Goal: Task Accomplishment & Management: Use online tool/utility

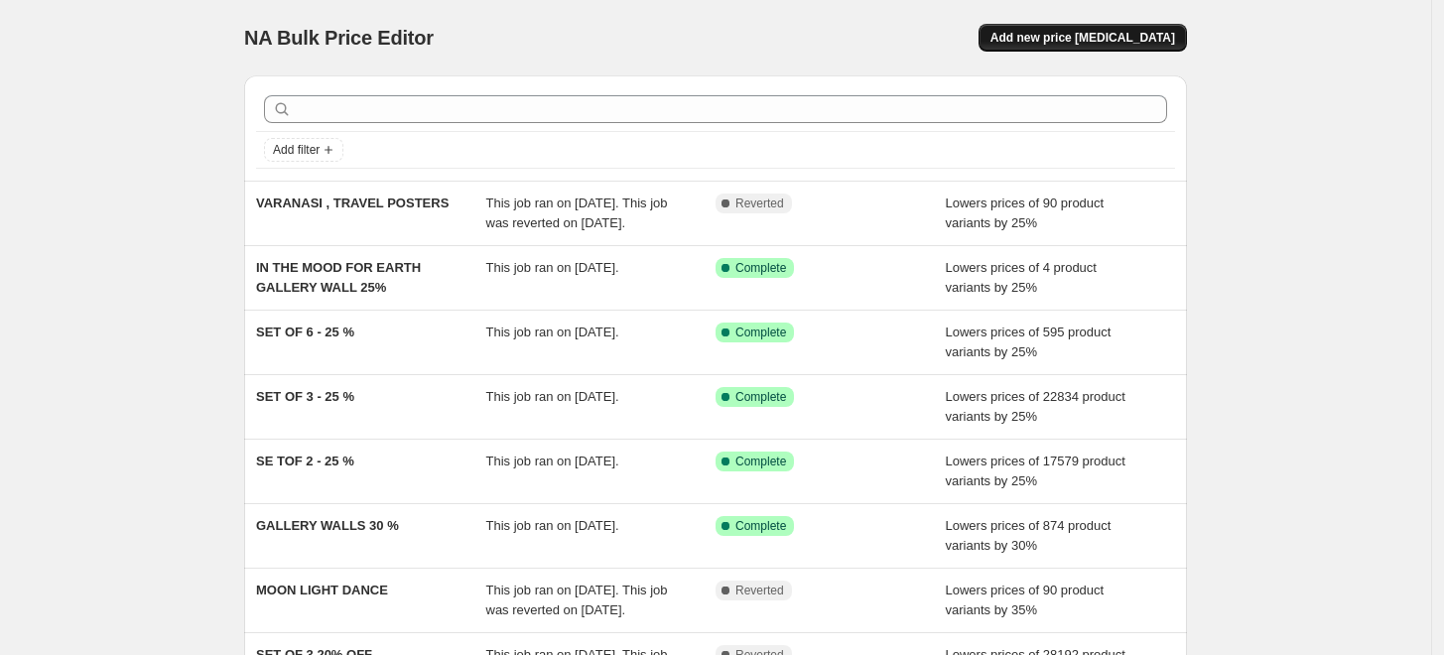
click at [1120, 46] on button "Add new price [MEDICAL_DATA]" at bounding box center [1083, 38] width 208 height 28
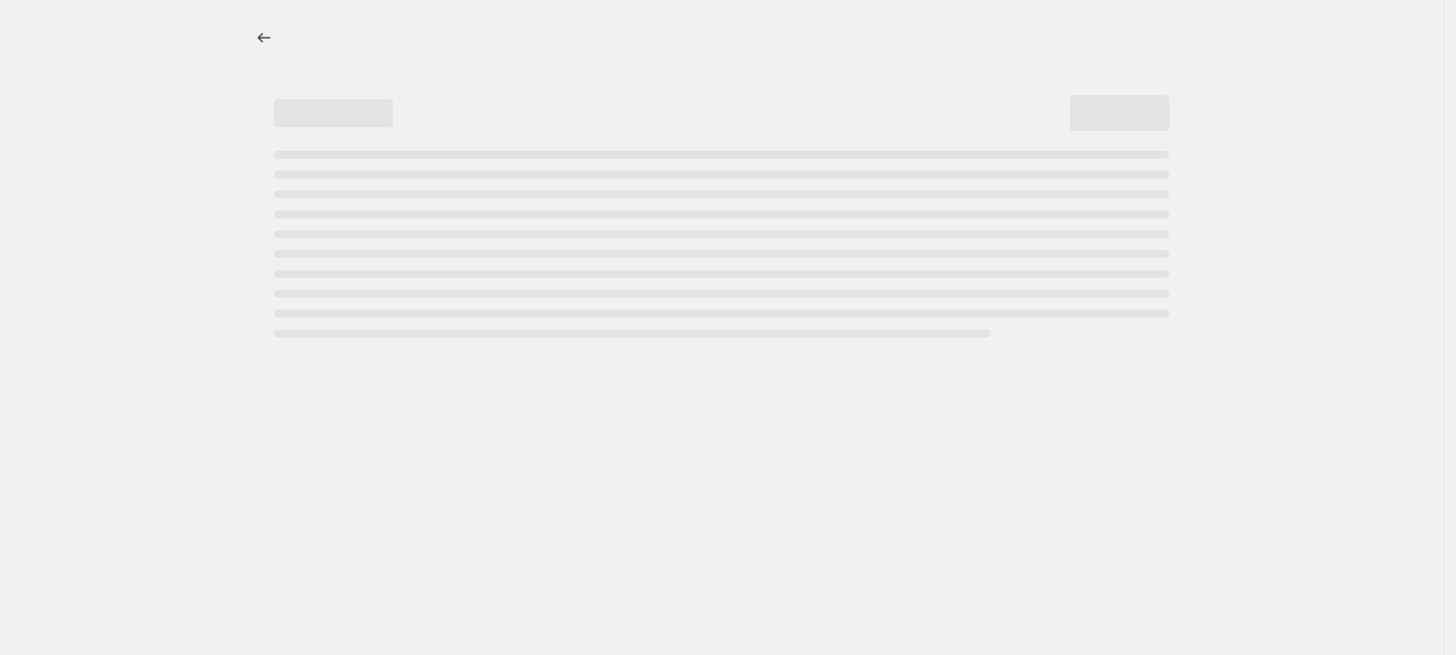
select select "percentage"
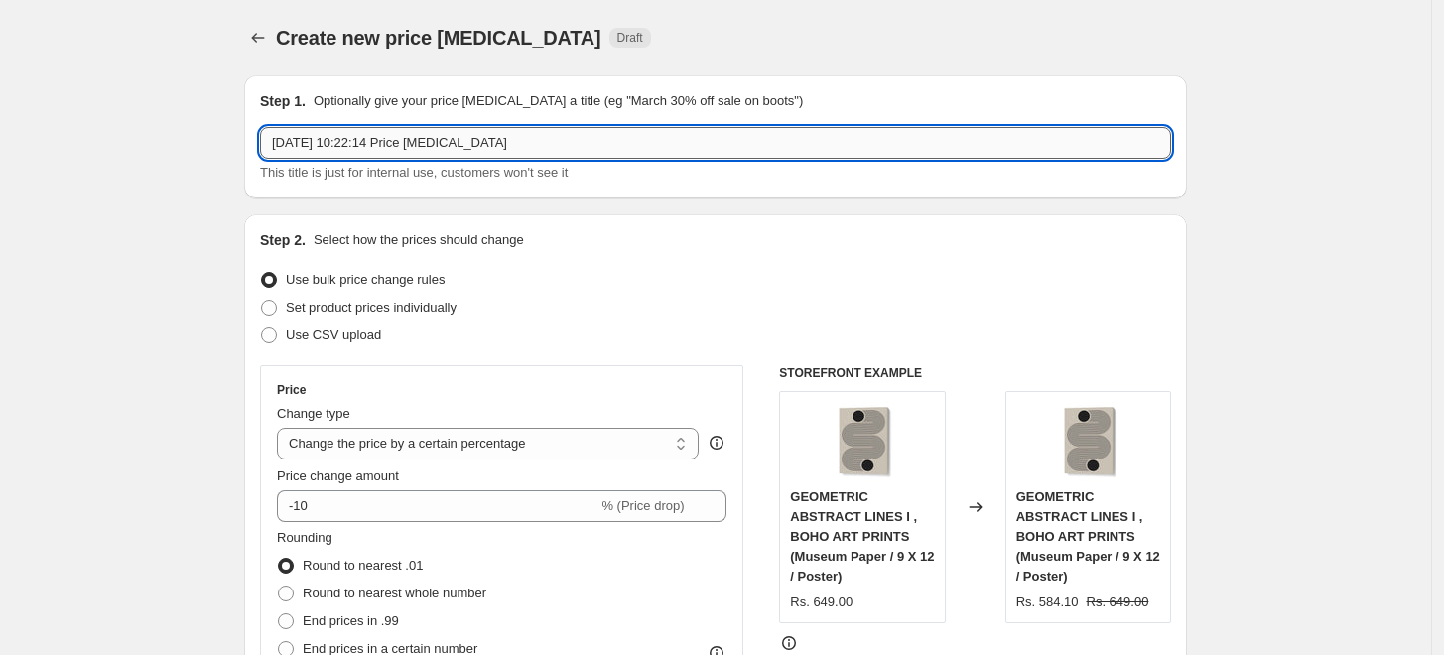
click at [534, 151] on input "[DATE] 10:22:14 Price [MEDICAL_DATA]" at bounding box center [715, 143] width 911 height 32
paste input "[PERSON_NAME]"
type input "[PERSON_NAME] 10 %"
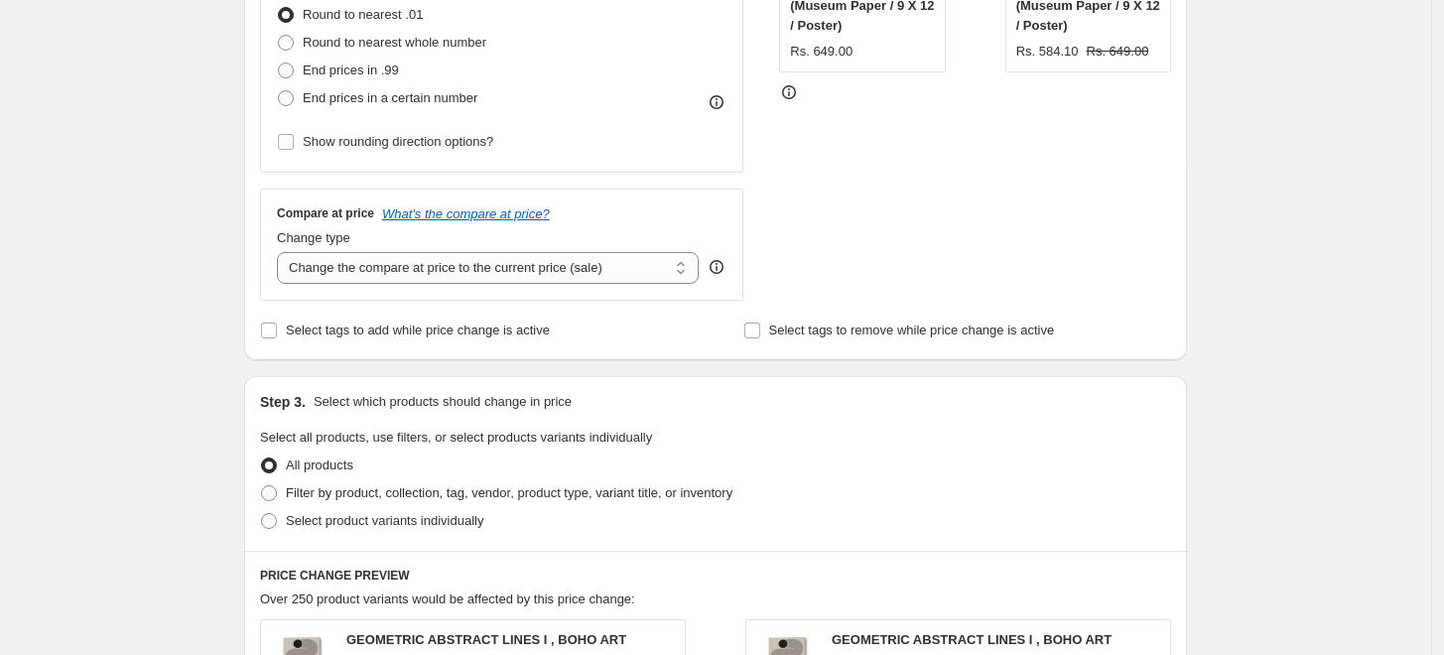
scroll to position [661, 0]
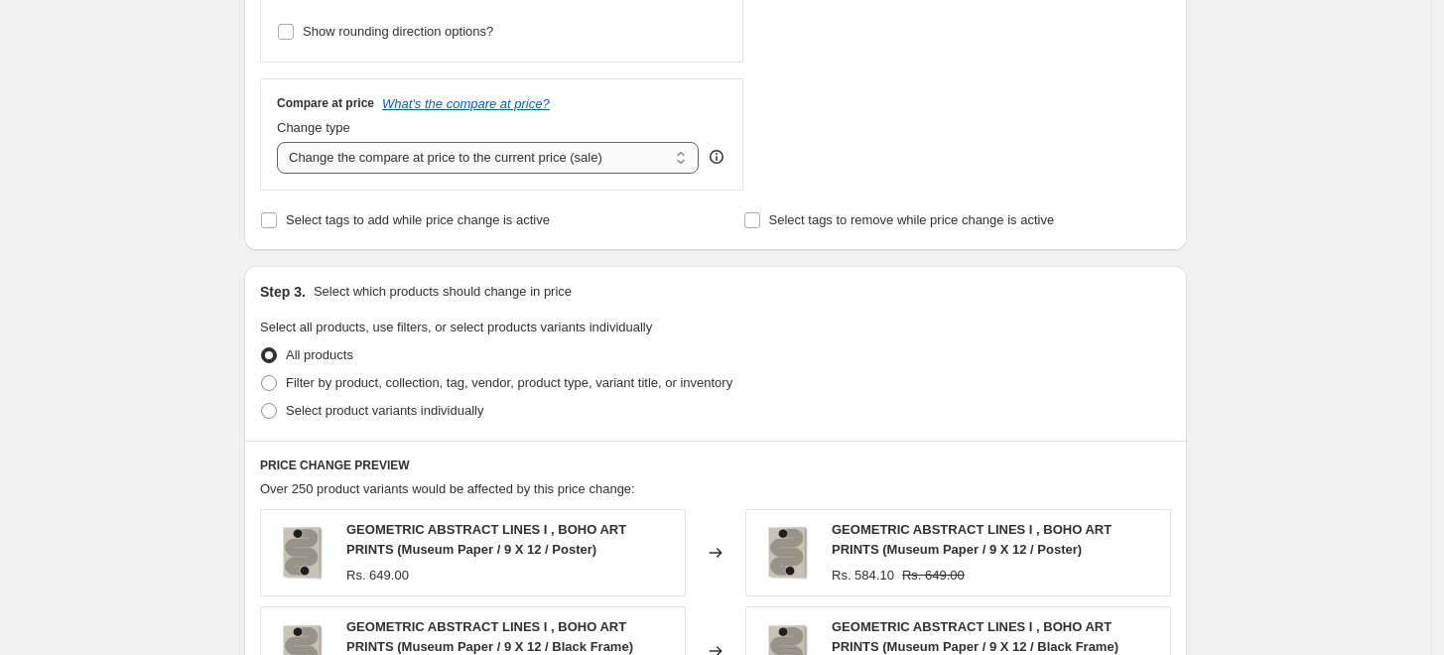
click at [536, 166] on select "Change the compare at price to the current price (sale) Change the compare at p…" at bounding box center [488, 158] width 422 height 32
click at [171, 252] on div "Create new price [MEDICAL_DATA]. This page is ready Create new price [MEDICAL_D…" at bounding box center [715, 357] width 1431 height 2036
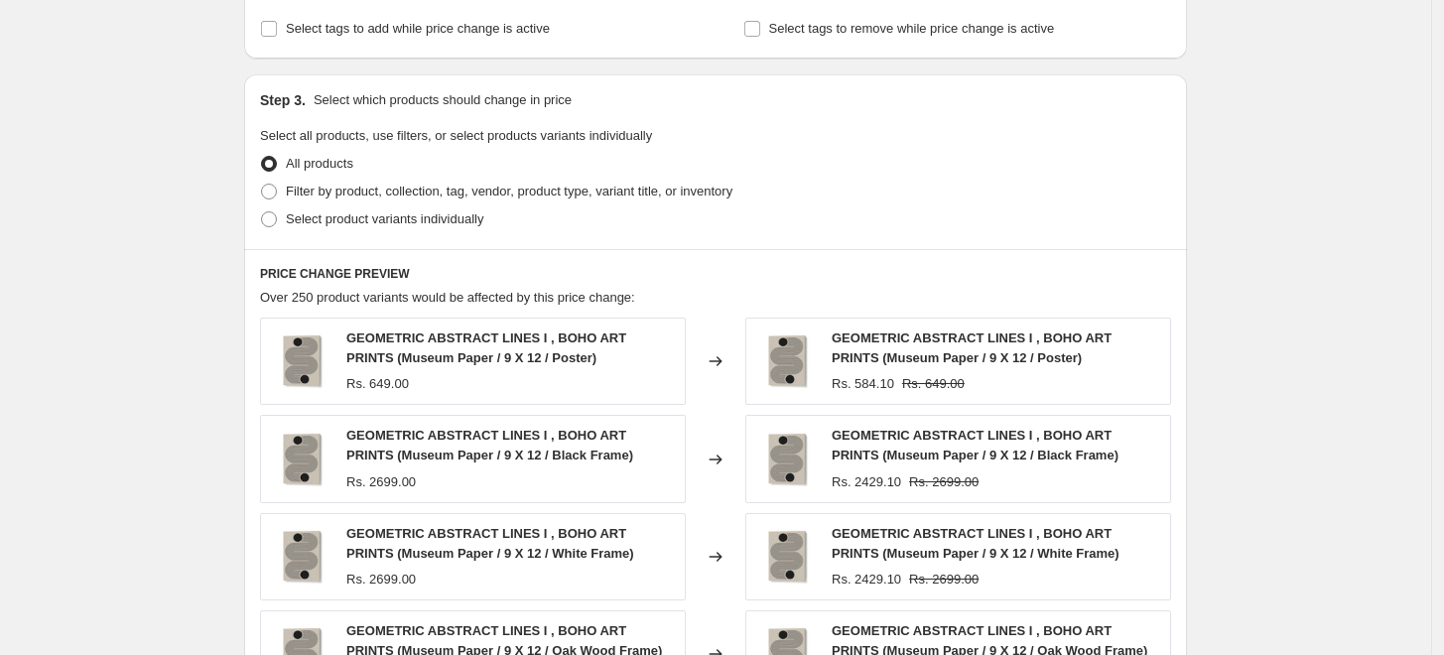
scroll to position [809, 0]
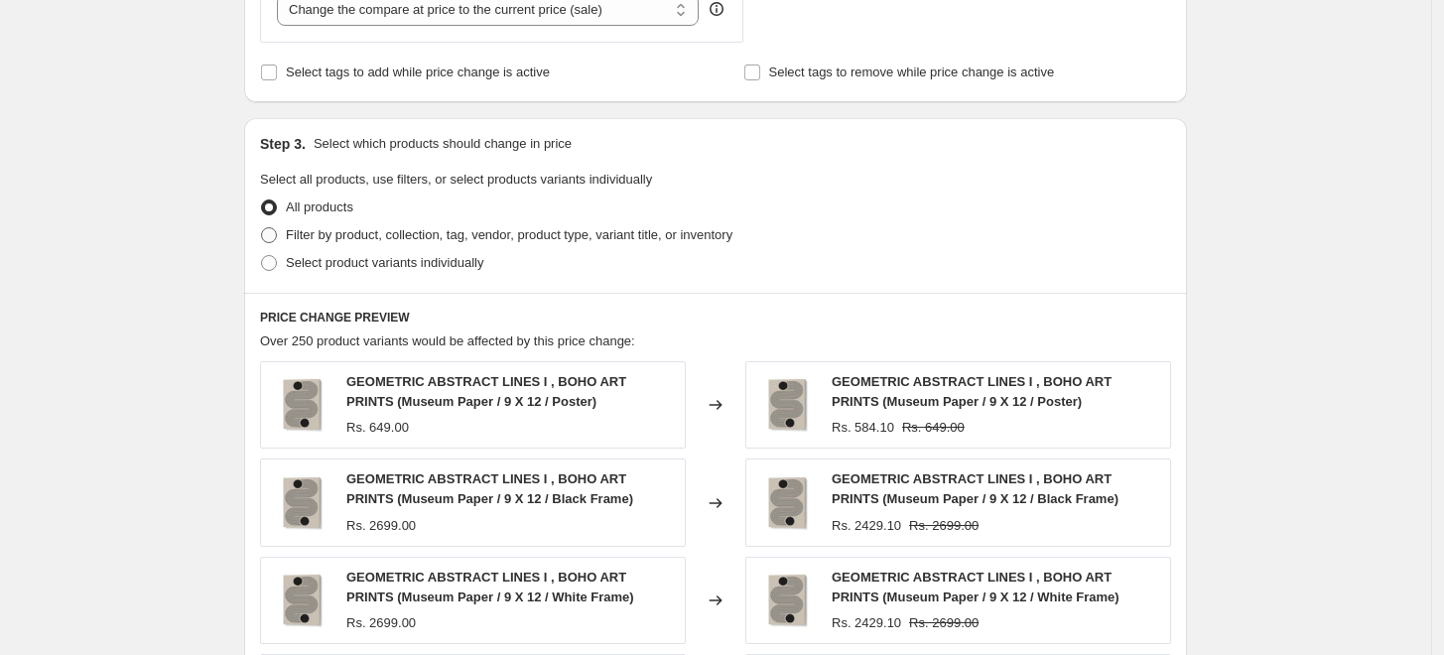
click at [398, 232] on span "Filter by product, collection, tag, vendor, product type, variant title, or inv…" at bounding box center [509, 234] width 447 height 15
click at [262, 228] on input "Filter by product, collection, tag, vendor, product type, variant title, or inv…" at bounding box center [261, 227] width 1 height 1
radio input "true"
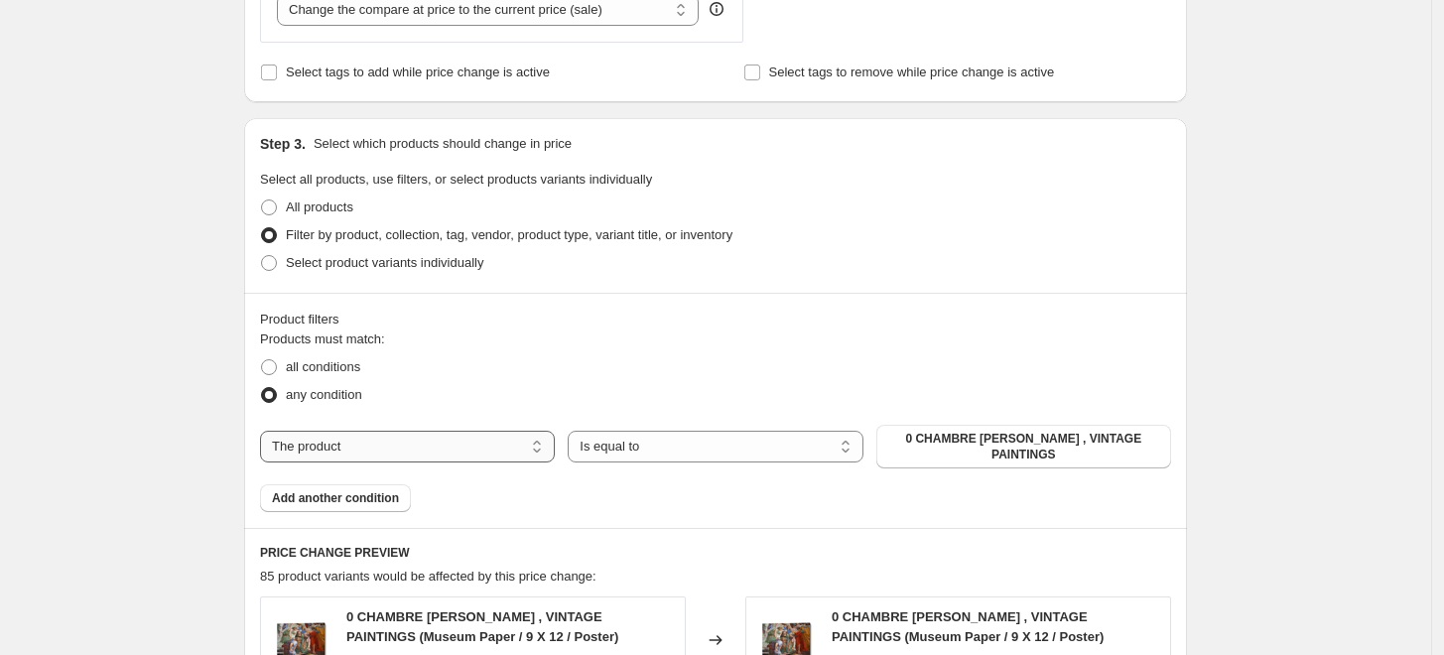
click at [540, 447] on select "The product The product's collection The product's tag The product's vendor The…" at bounding box center [407, 447] width 295 height 32
select select "collection"
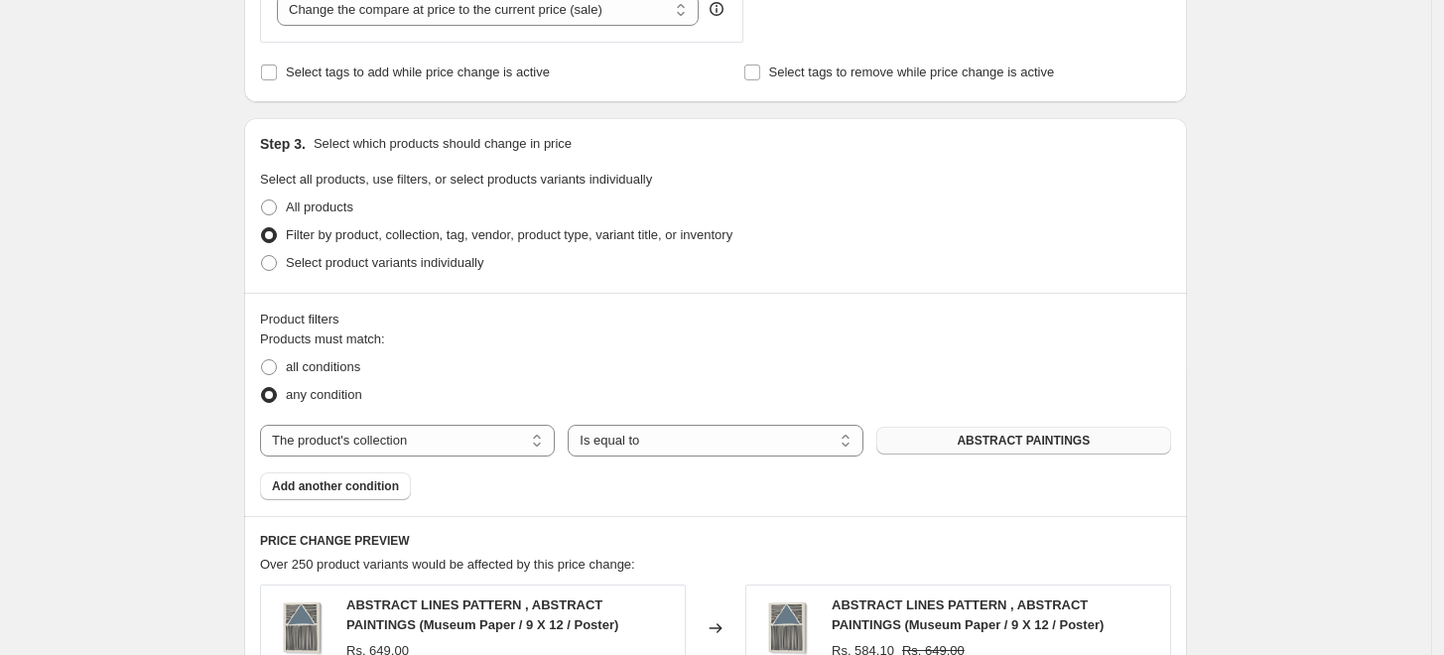
click at [1032, 444] on span "ABSTRACT PAINTINGS" at bounding box center [1023, 441] width 133 height 16
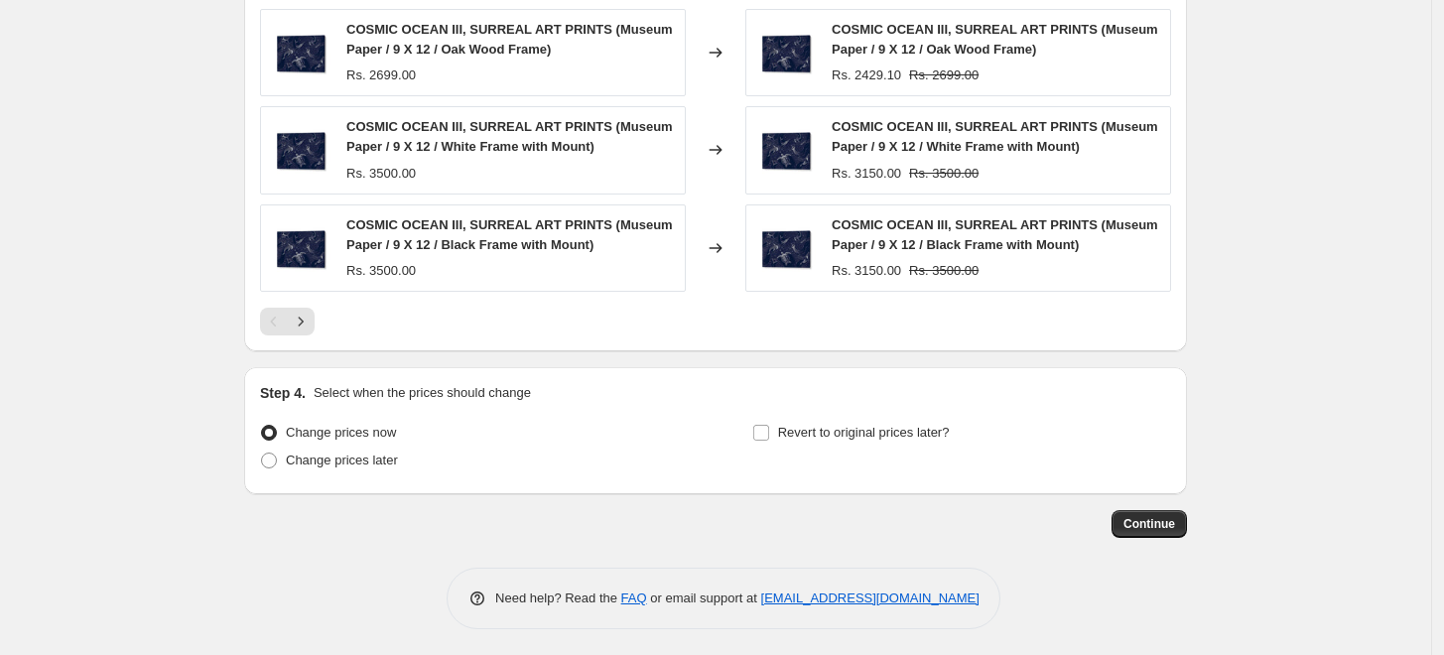
scroll to position [1583, 0]
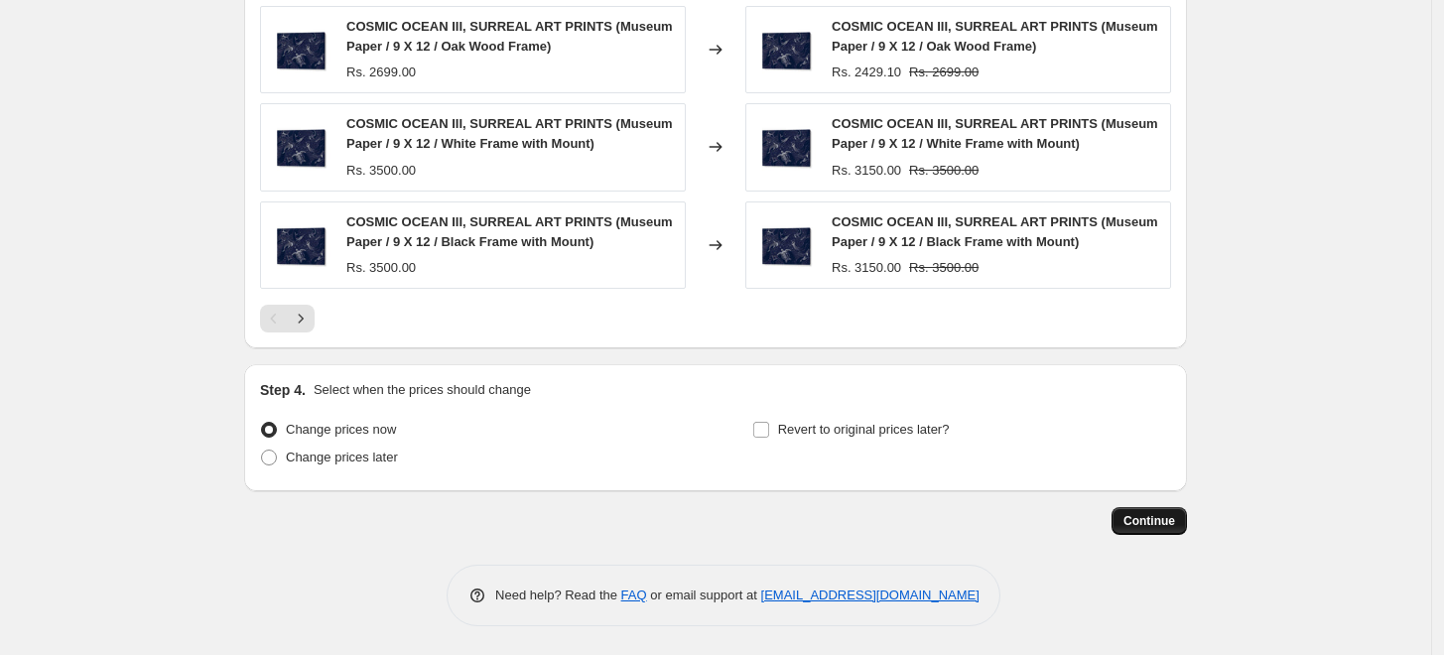
click at [1159, 525] on span "Continue" at bounding box center [1150, 521] width 52 height 16
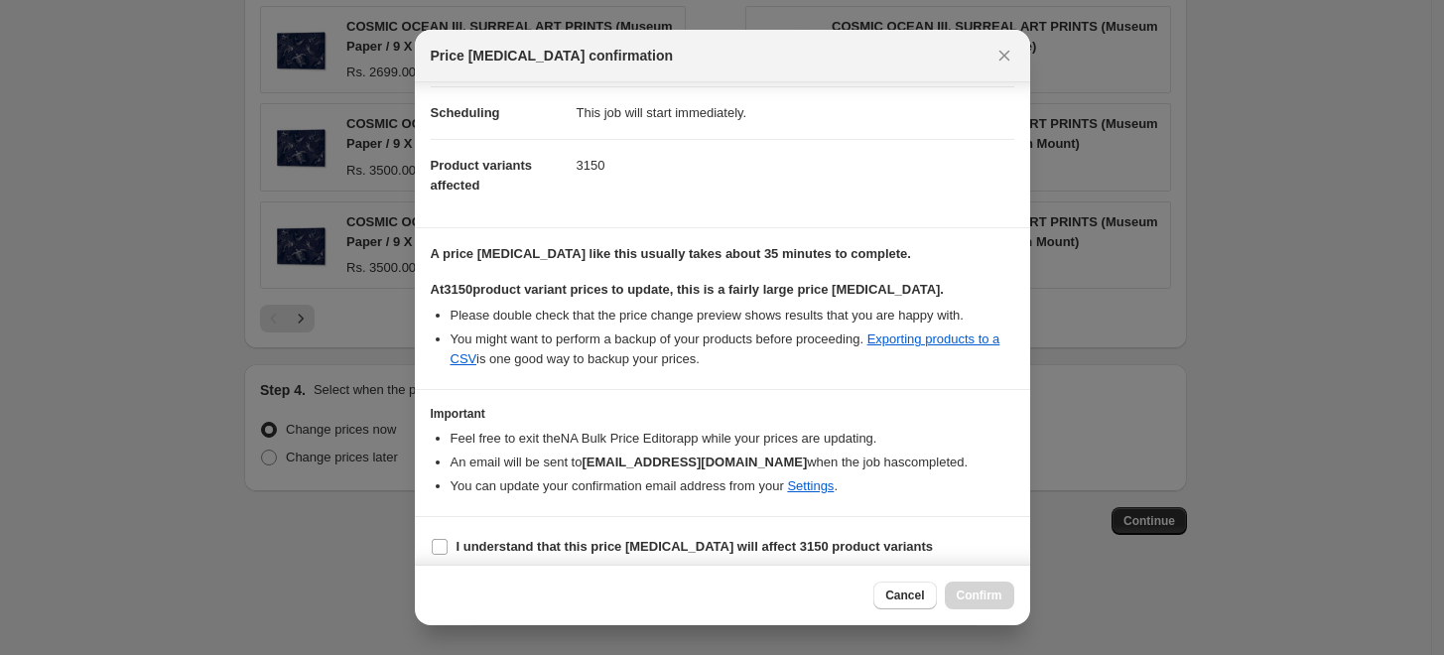
scroll to position [166, 0]
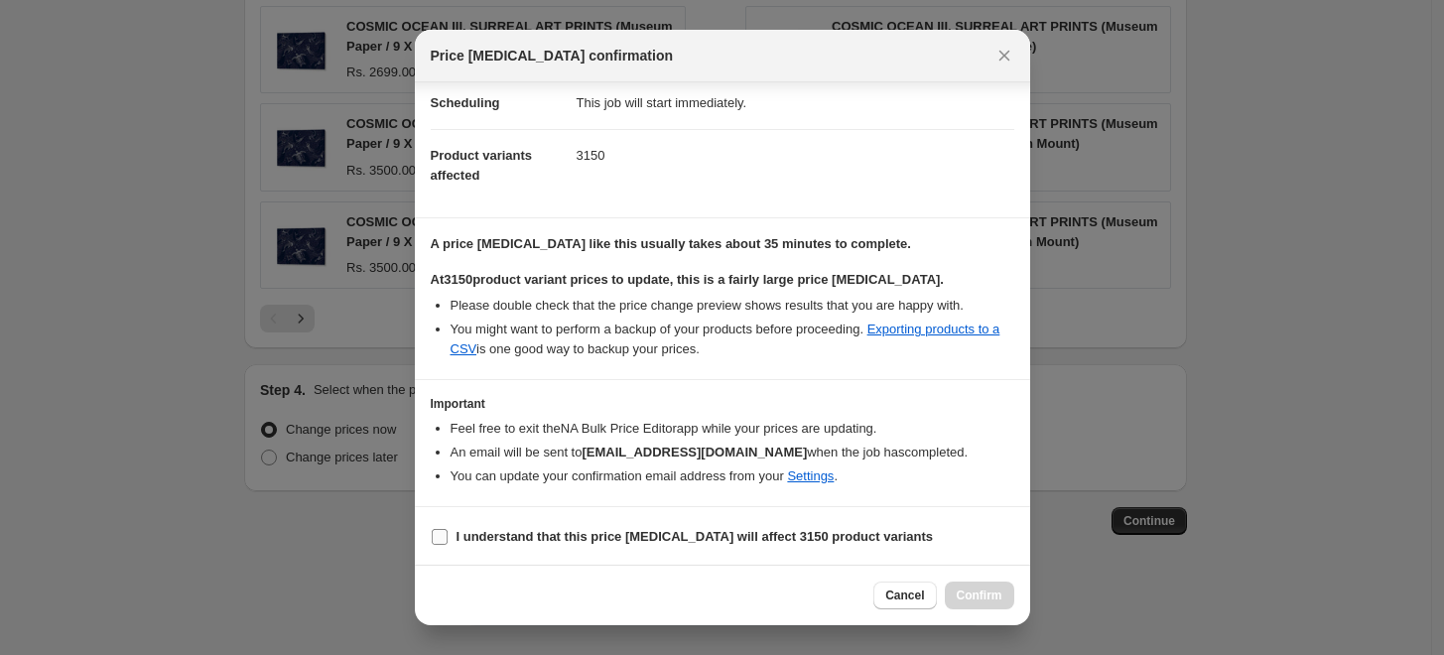
click at [435, 540] on input "I understand that this price [MEDICAL_DATA] will affect 3150 product variants" at bounding box center [440, 537] width 16 height 16
checkbox input "true"
click at [984, 603] on button "Confirm" at bounding box center [979, 596] width 69 height 28
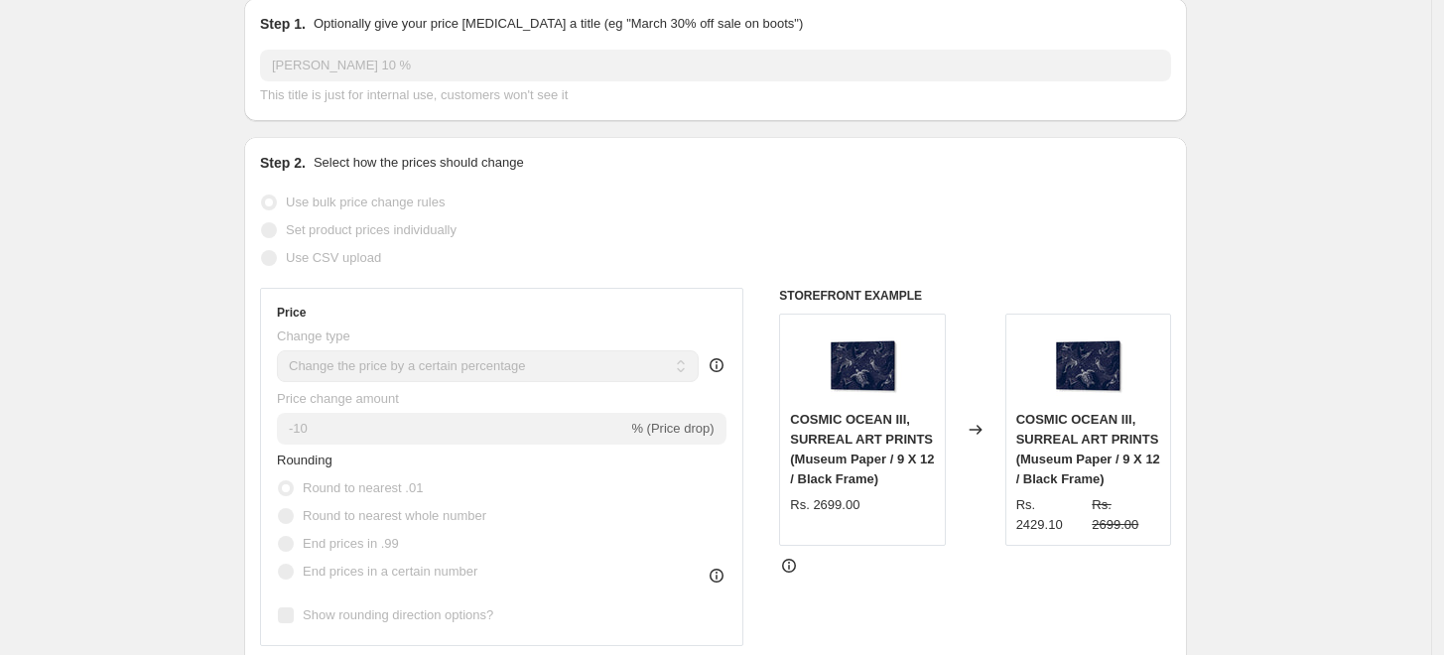
scroll to position [110, 0]
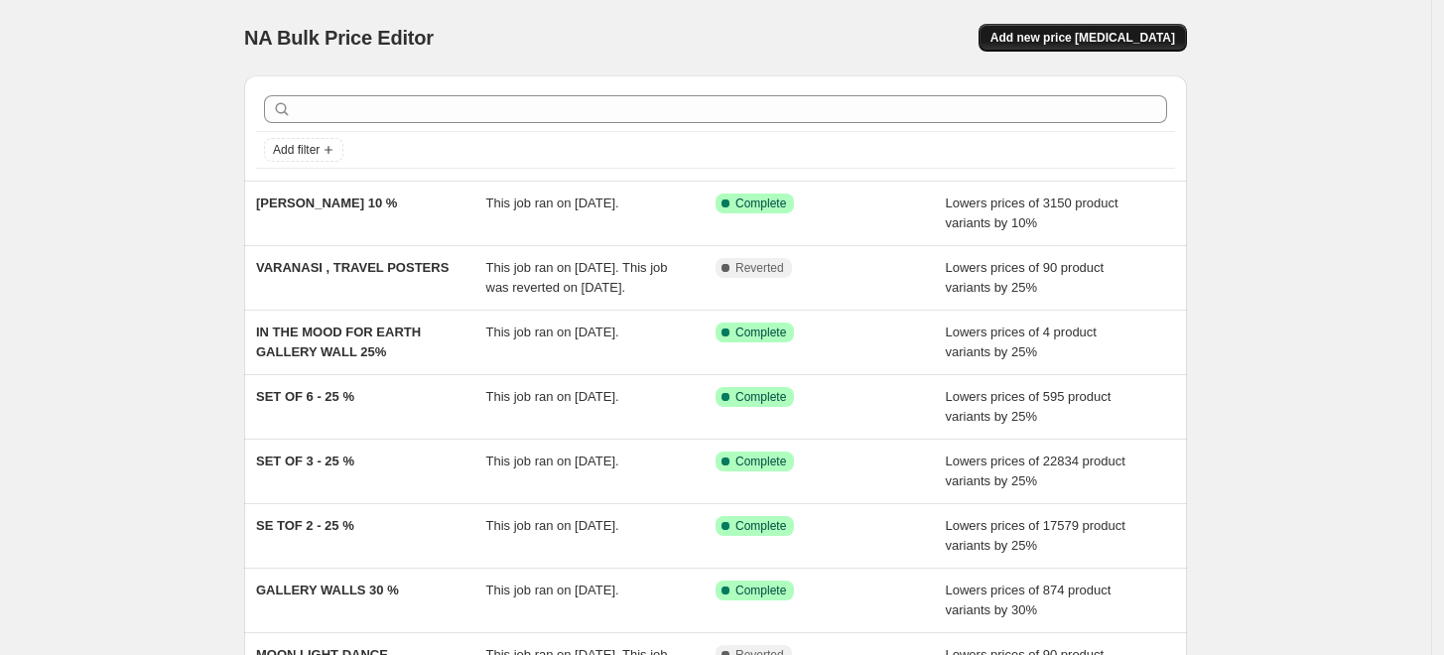
click at [1113, 45] on span "Add new price [MEDICAL_DATA]" at bounding box center [1083, 38] width 185 height 16
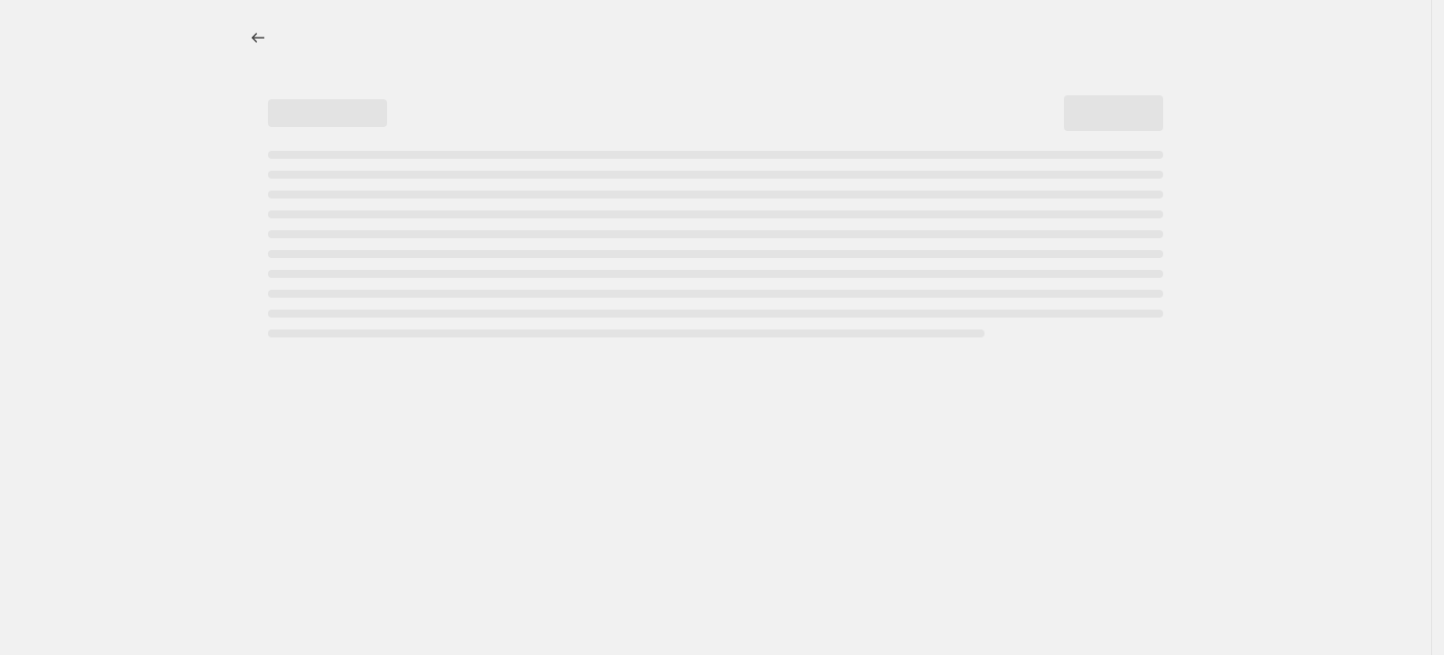
select select "percentage"
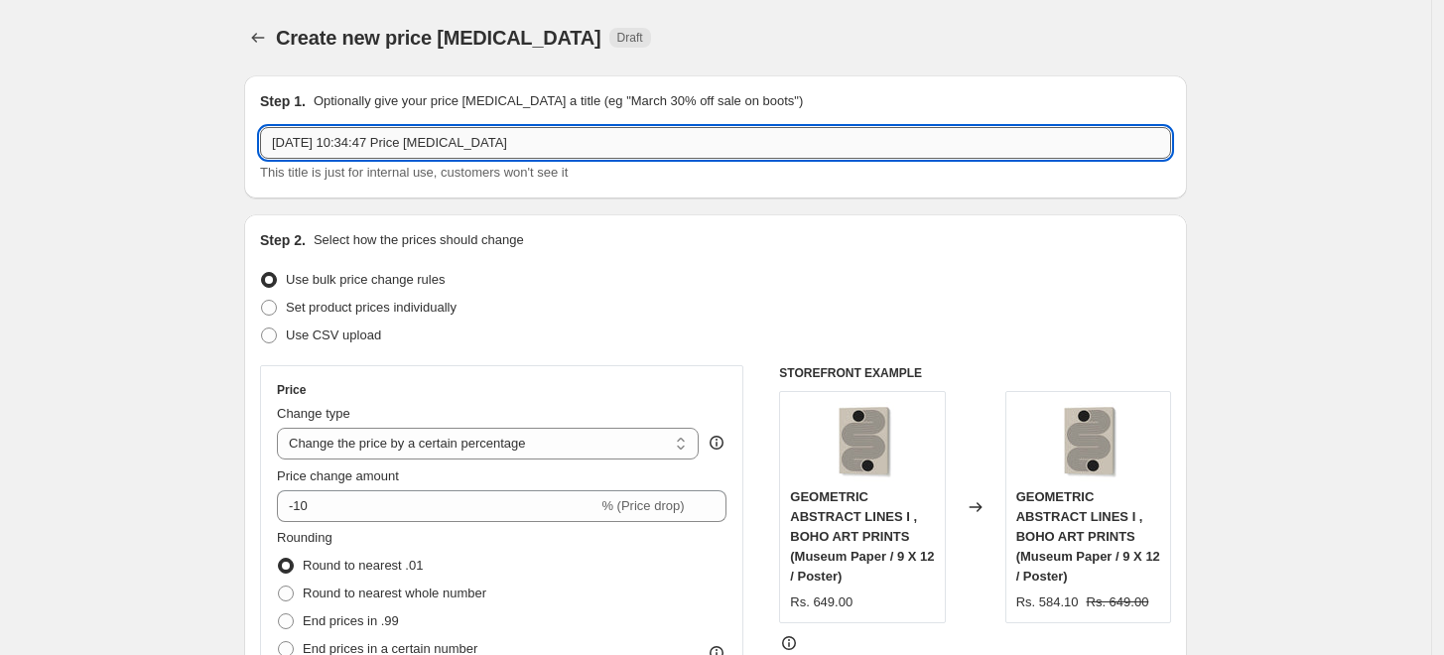
click at [611, 141] on input "3 Sept 2025, 10:34:47 Price change job" at bounding box center [715, 143] width 911 height 32
paste input "ALISA GALITSYNA"
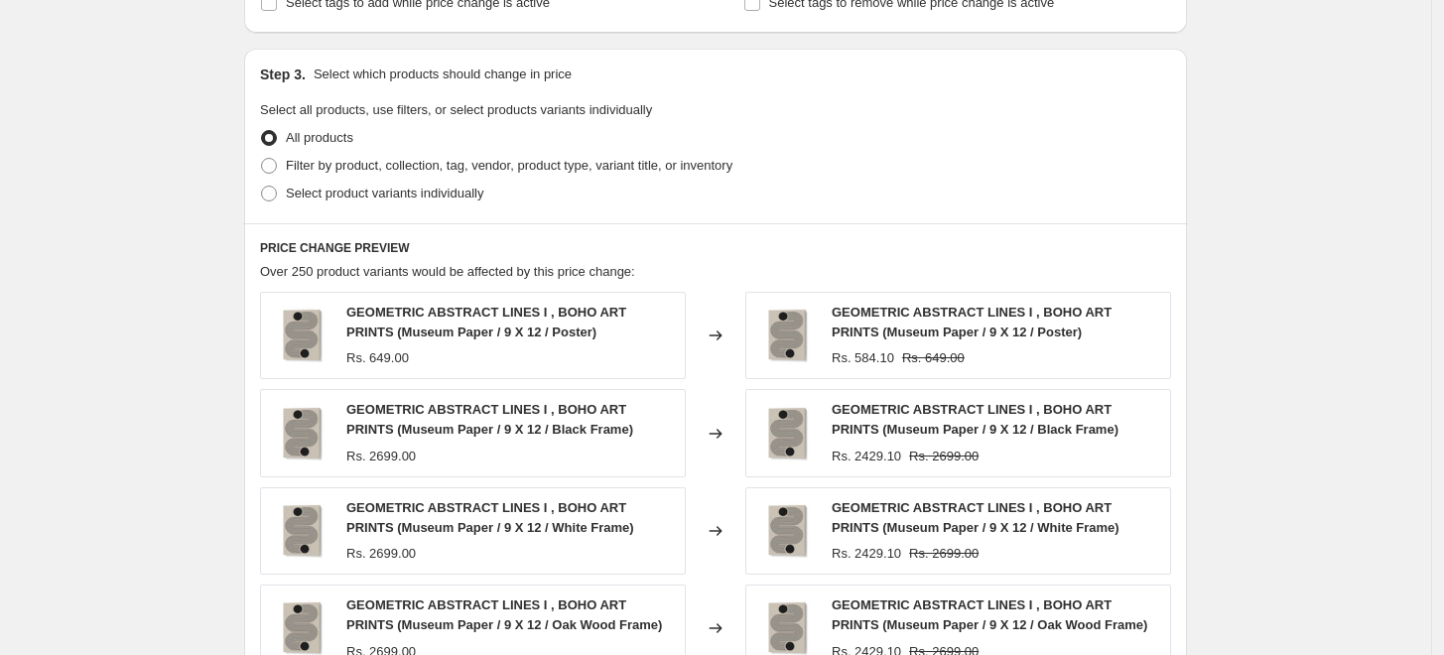
scroll to position [881, 0]
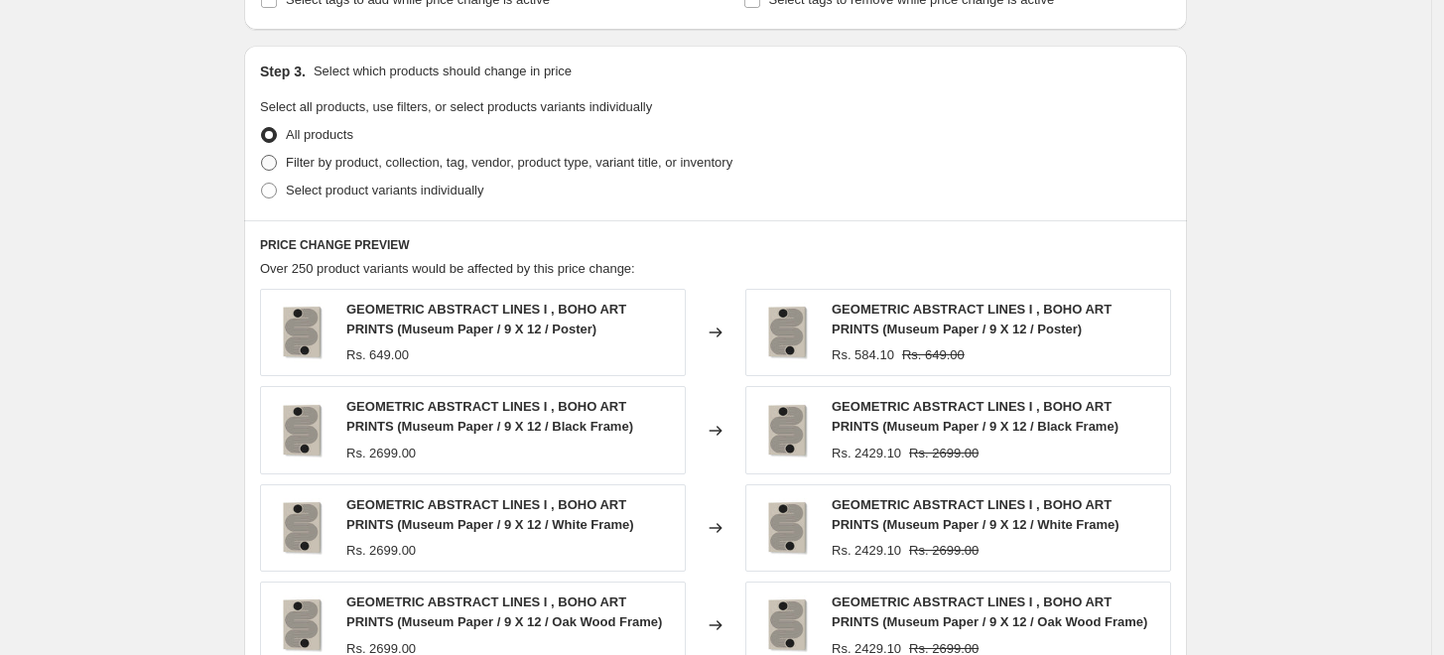
type input "ALISA GALITSYNA 10 %"
click at [338, 164] on span "Filter by product, collection, tag, vendor, product type, variant title, or inv…" at bounding box center [509, 162] width 447 height 15
click at [262, 156] on input "Filter by product, collection, tag, vendor, product type, variant title, or inv…" at bounding box center [261, 155] width 1 height 1
radio input "true"
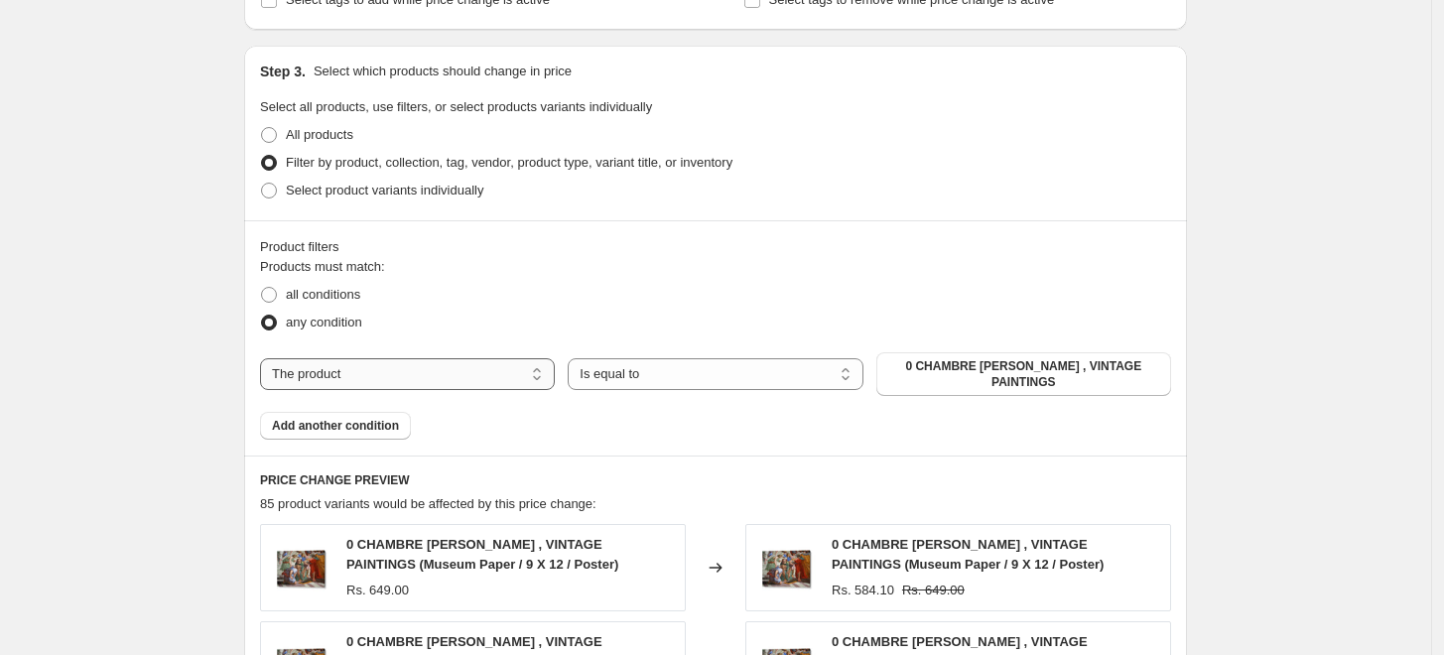
click at [517, 368] on select "The product The product's collection The product's tag The product's vendor The…" at bounding box center [407, 374] width 295 height 32
select select "collection"
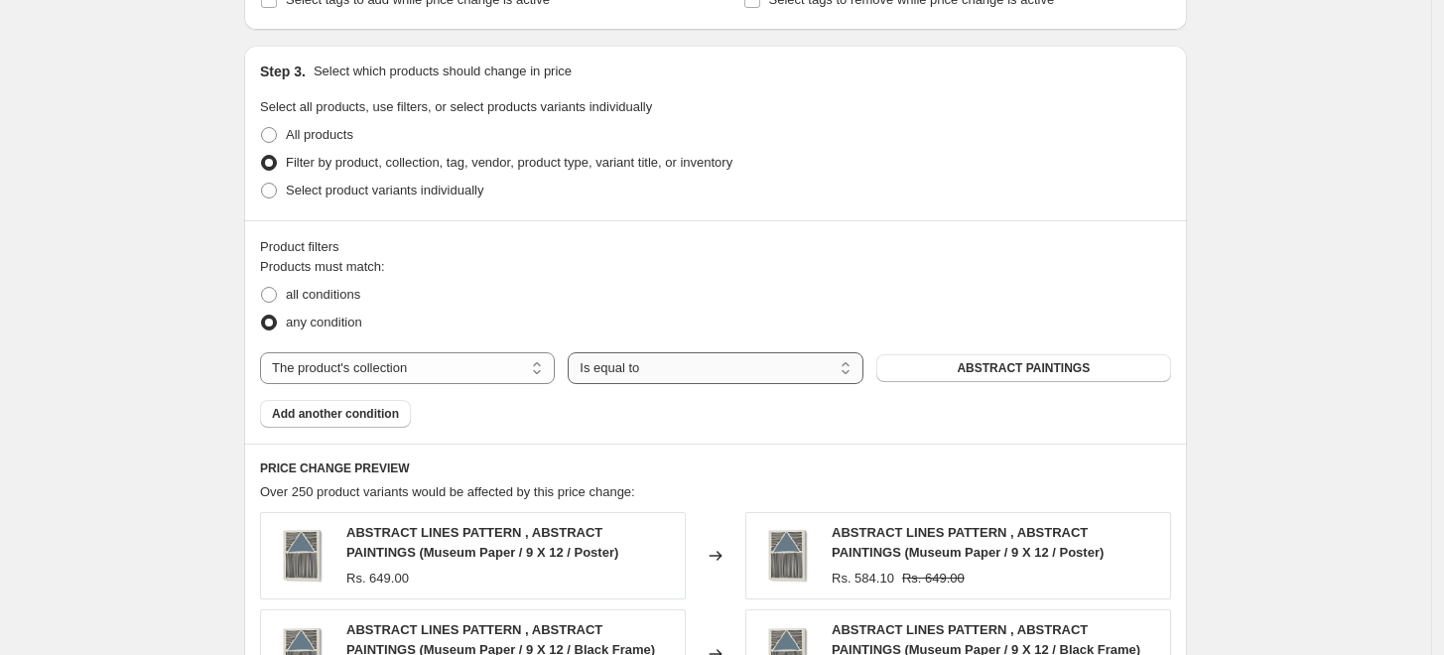
click at [683, 367] on select "Is equal to Is not equal to" at bounding box center [715, 368] width 295 height 32
click at [1029, 387] on div "Products must match: all conditions any condition The product The product's col…" at bounding box center [715, 342] width 911 height 171
click at [1036, 371] on span "ABSTRACT PAINTINGS" at bounding box center [1023, 368] width 133 height 16
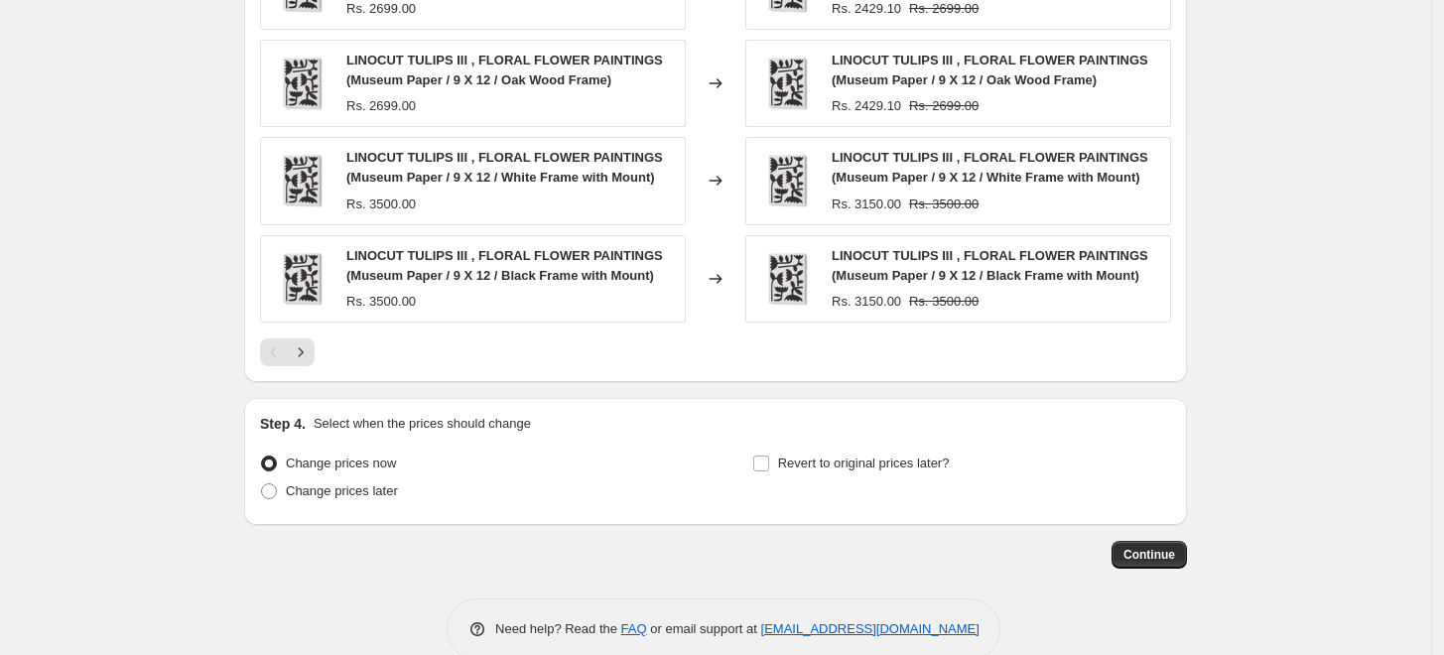
scroll to position [1583, 0]
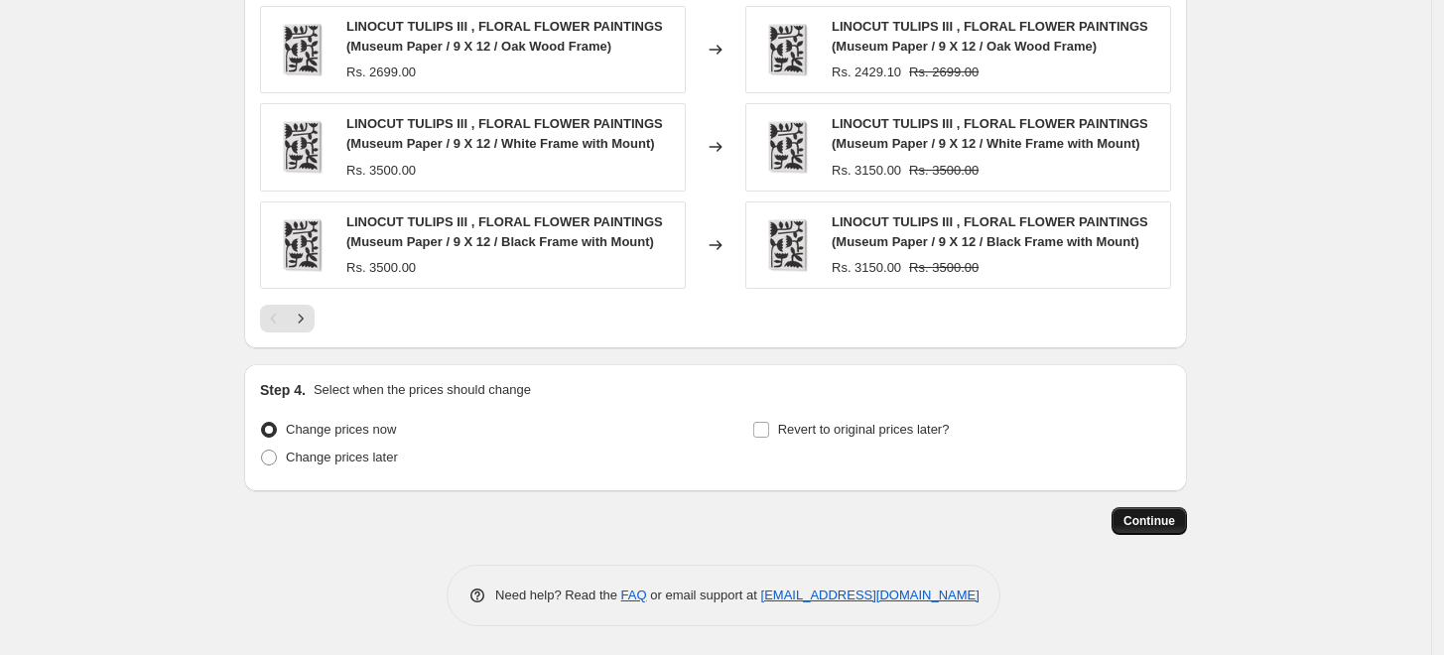
click at [1162, 528] on span "Continue" at bounding box center [1150, 521] width 52 height 16
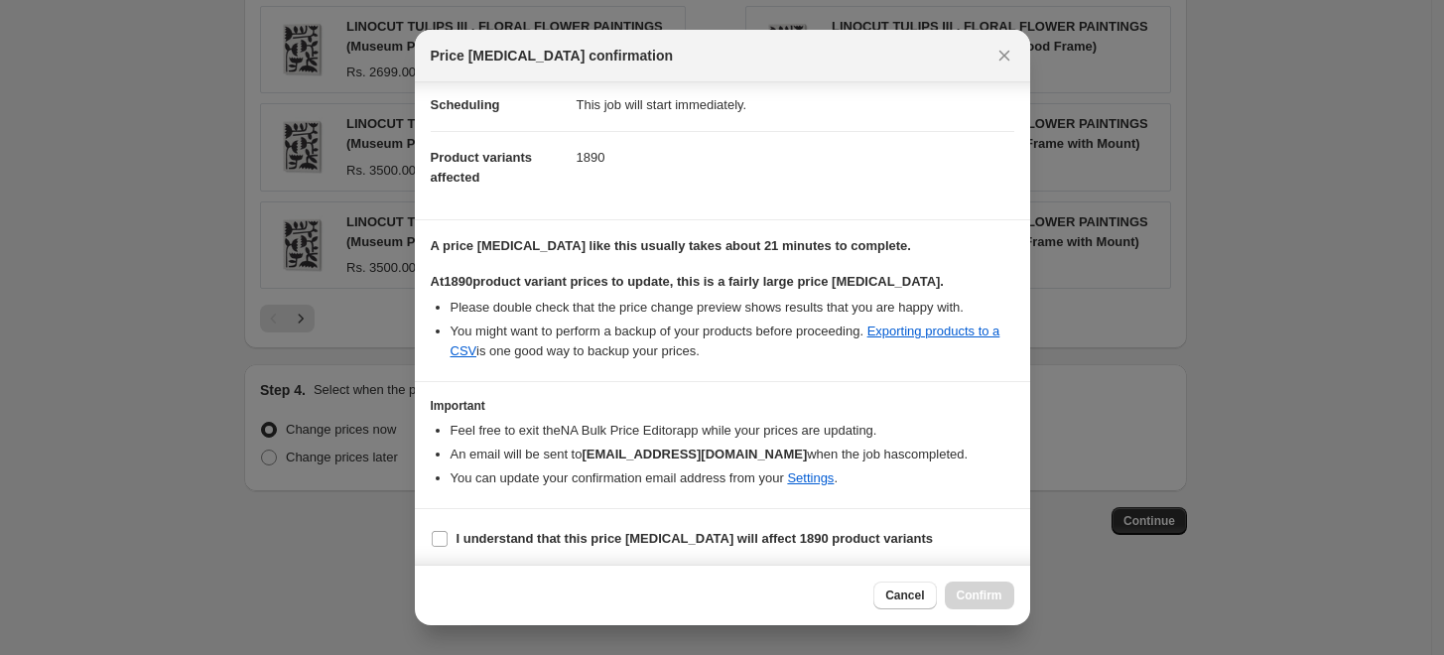
scroll to position [166, 0]
click at [441, 539] on input "I understand that this price change job will affect 1890 product variants" at bounding box center [440, 537] width 16 height 16
checkbox input "true"
click at [963, 602] on span "Confirm" at bounding box center [980, 596] width 46 height 16
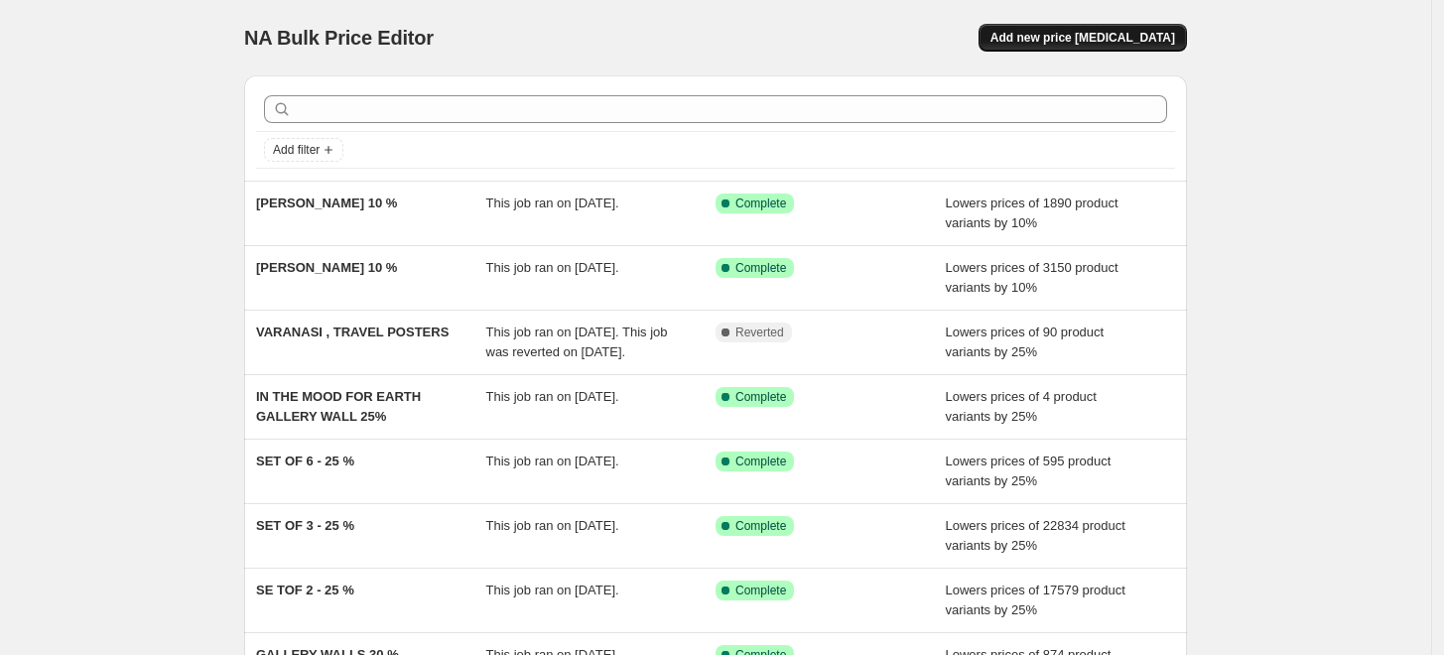
click at [1105, 40] on span "Add new price [MEDICAL_DATA]" at bounding box center [1083, 38] width 185 height 16
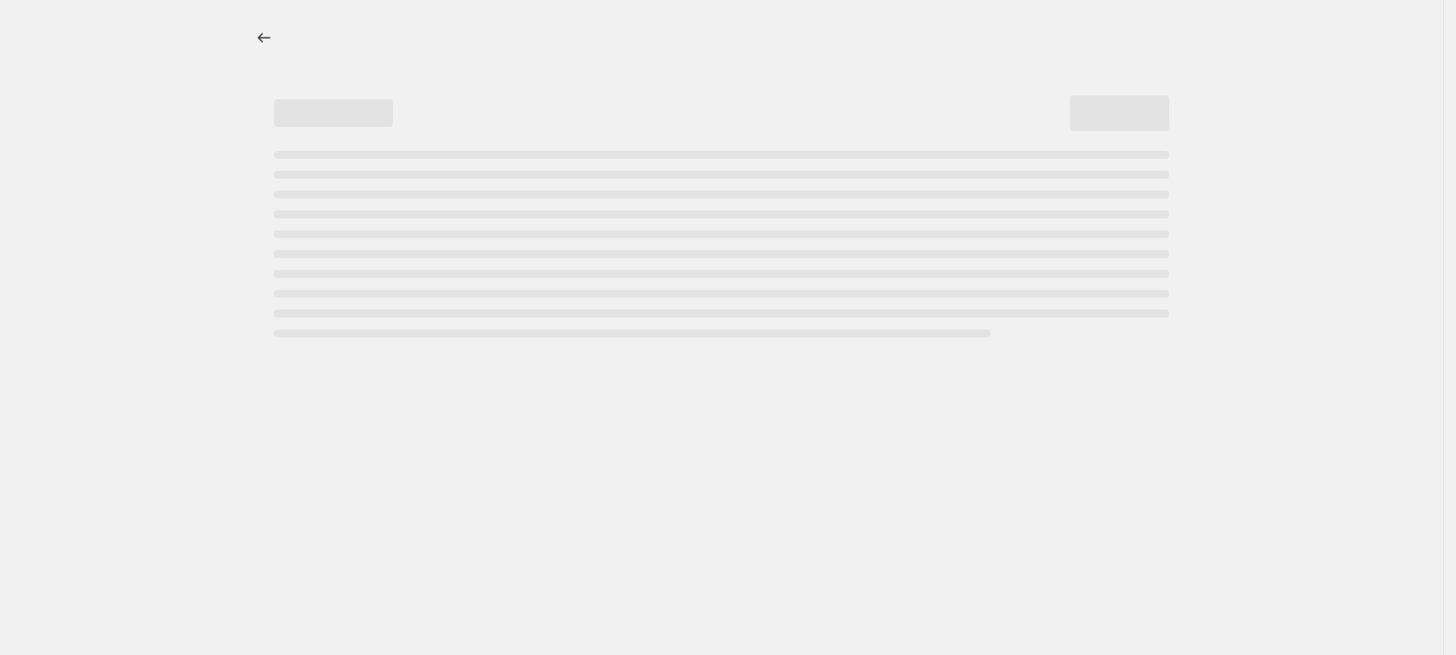
select select "percentage"
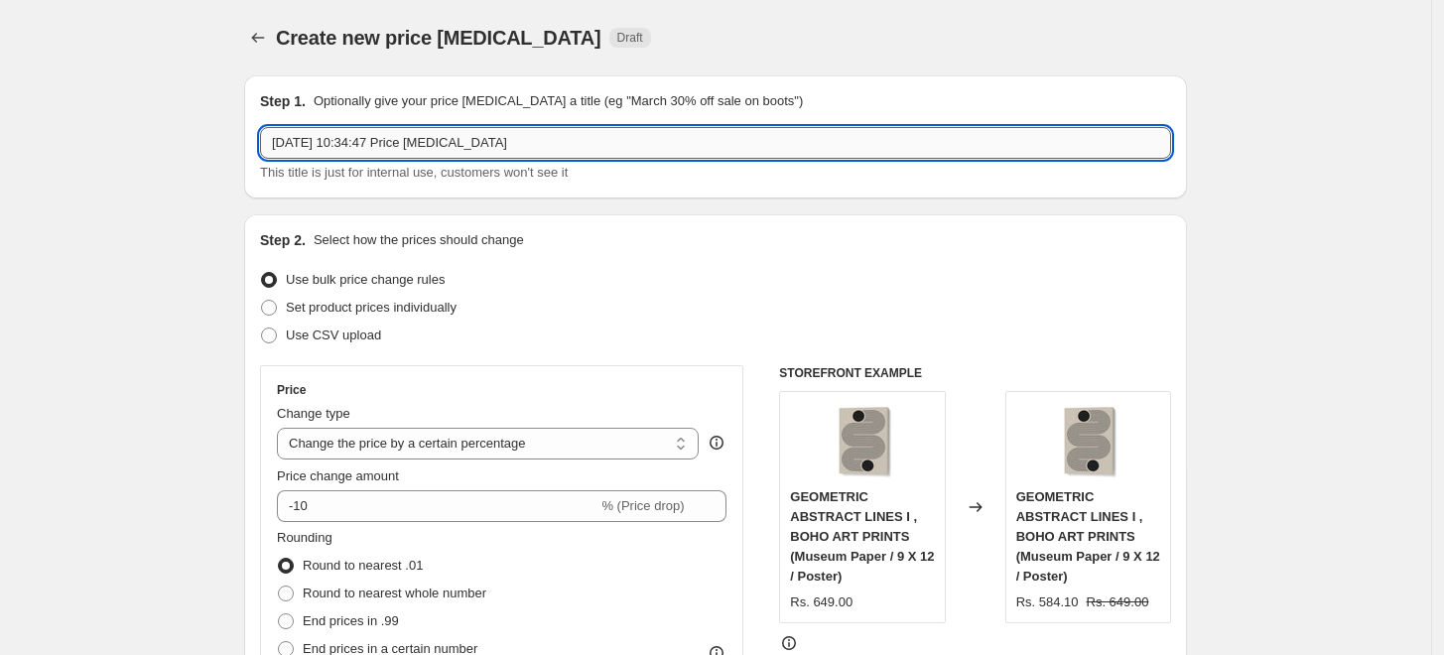
click at [730, 149] on input "3 Sept 2025, 10:34:47 Price change job" at bounding box center [715, 143] width 911 height 32
paste input "ANA SNEERINGER"
paste input "text"
type input "ANA SNEERINGER 10%"
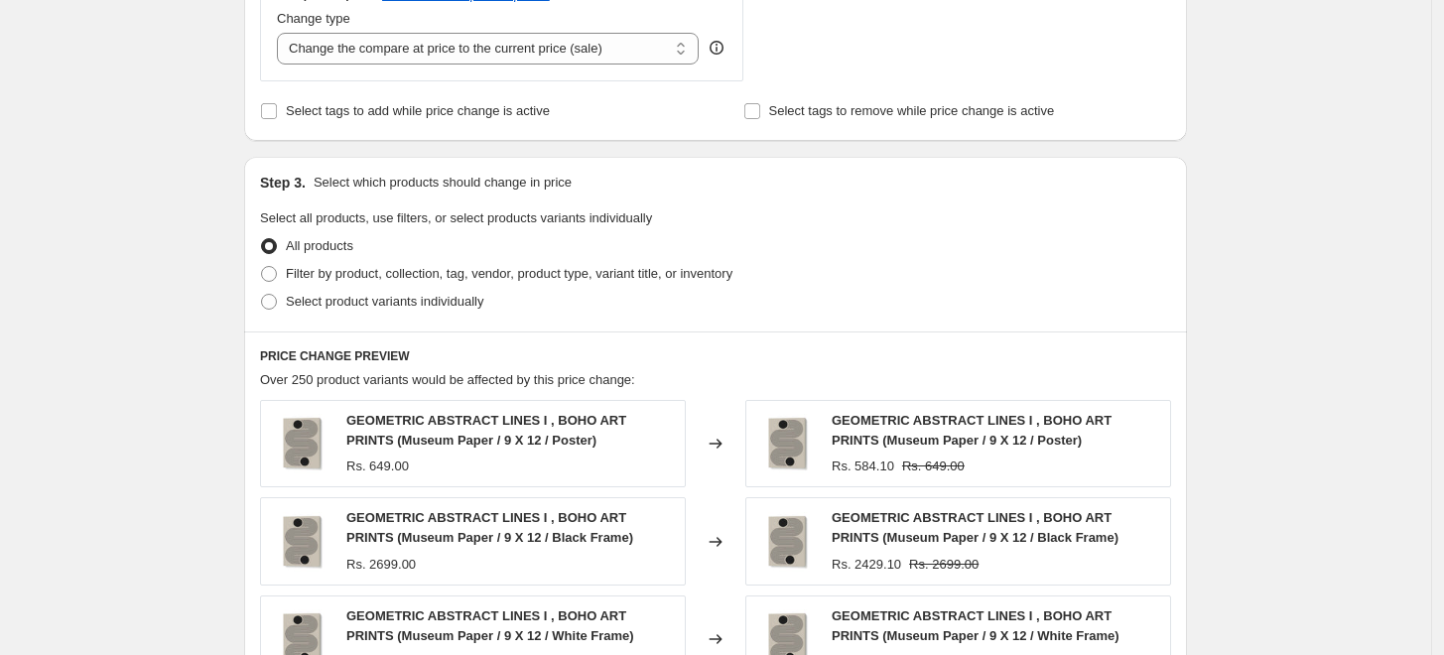
scroll to position [771, 0]
click at [406, 271] on span "Filter by product, collection, tag, vendor, product type, variant title, or inv…" at bounding box center [509, 272] width 447 height 15
click at [262, 266] on input "Filter by product, collection, tag, vendor, product type, variant title, or inv…" at bounding box center [261, 265] width 1 height 1
radio input "true"
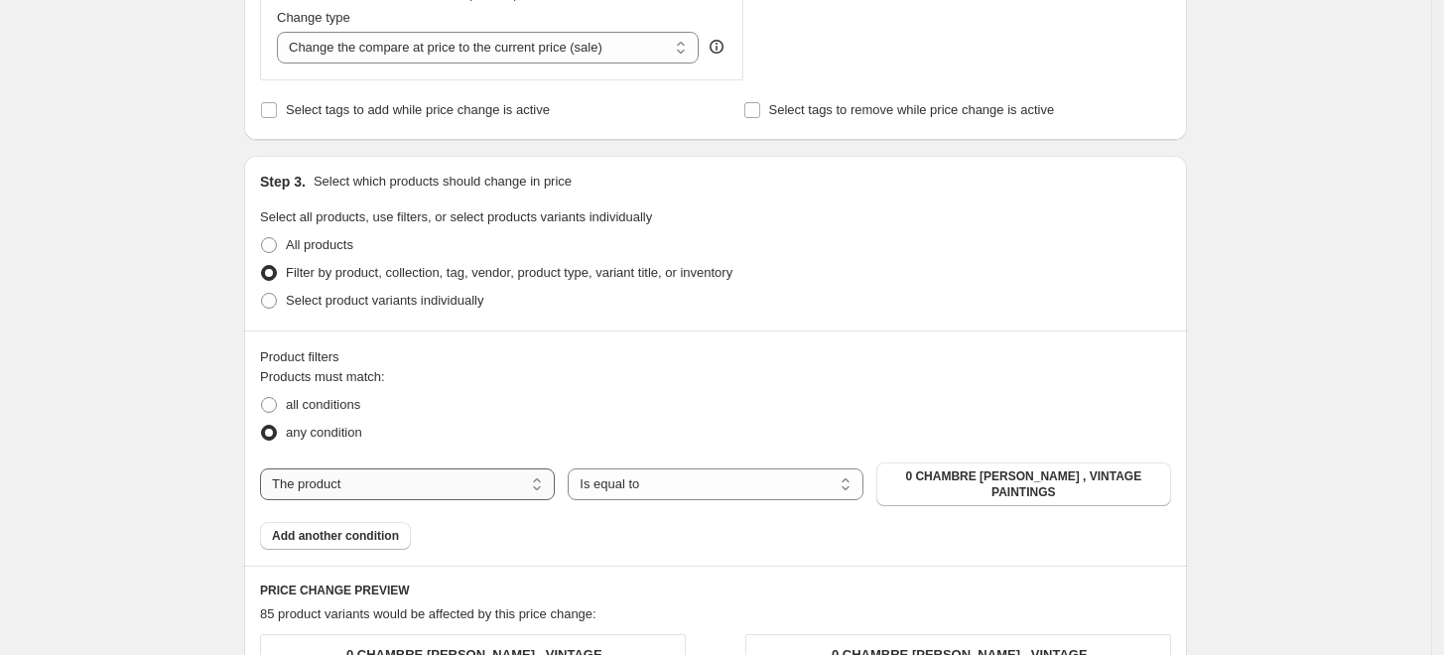
click at [446, 482] on select "The product The product's collection The product's tag The product's vendor The…" at bounding box center [407, 484] width 295 height 32
select select "collection"
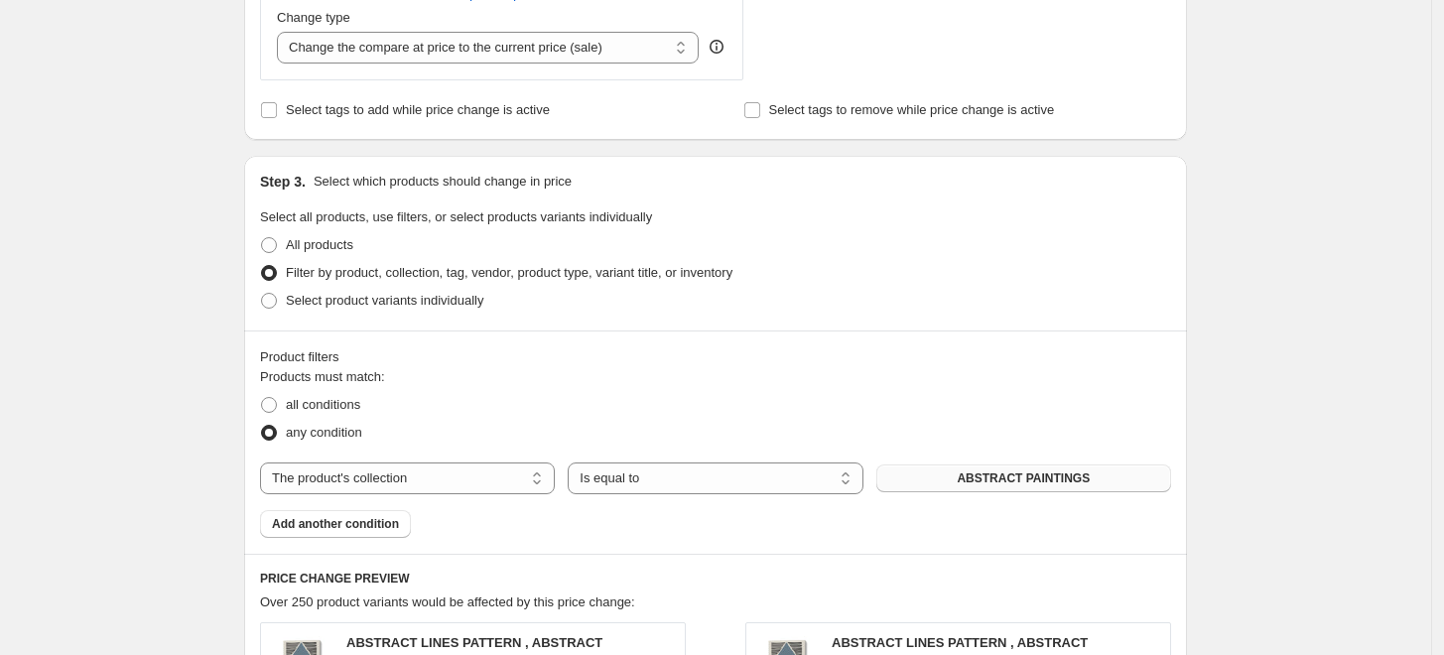
click at [1064, 480] on span "ABSTRACT PAINTINGS" at bounding box center [1023, 478] width 133 height 16
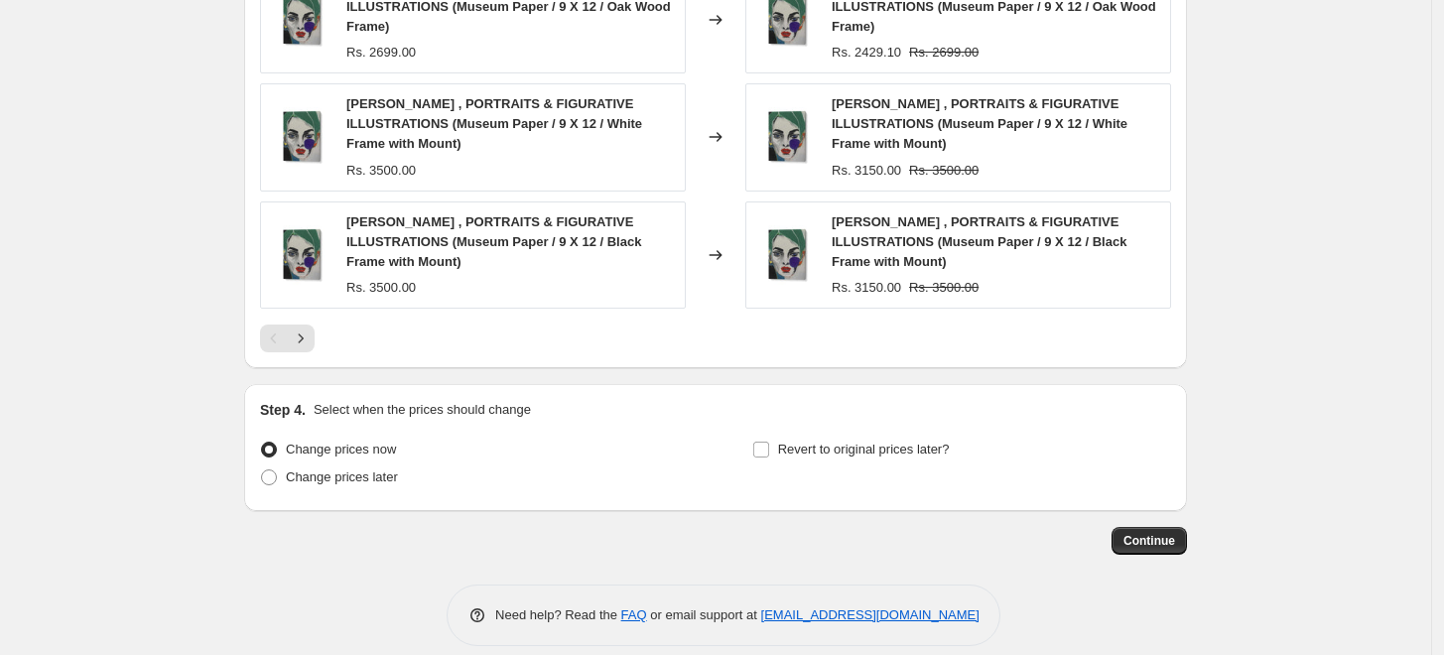
scroll to position [1682, 0]
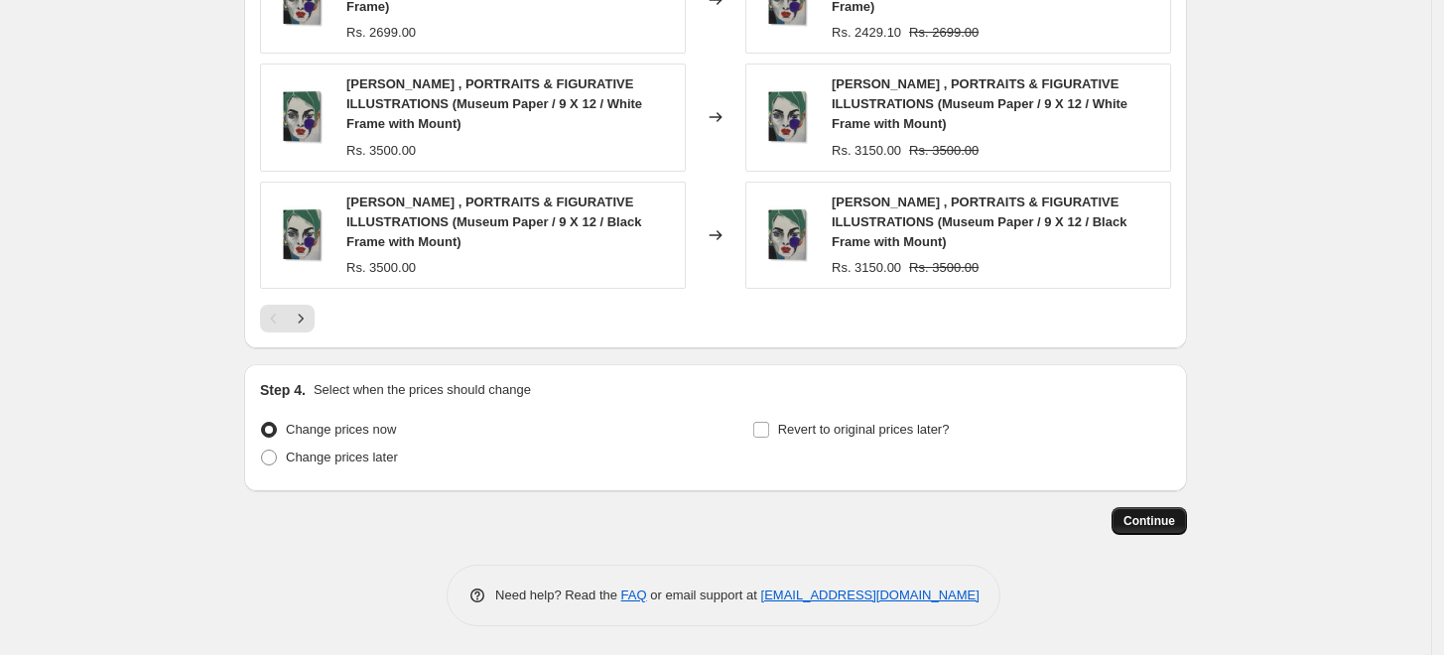
click at [1161, 517] on span "Continue" at bounding box center [1150, 521] width 52 height 16
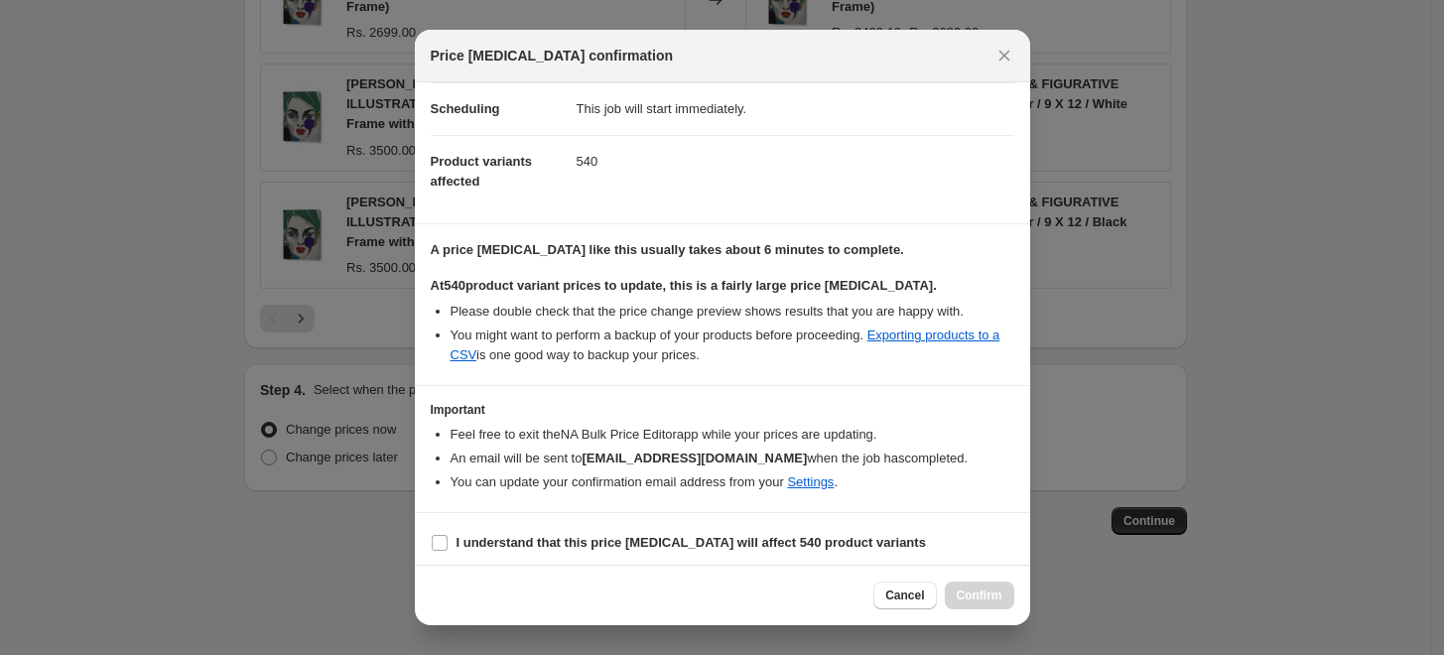
scroll to position [166, 0]
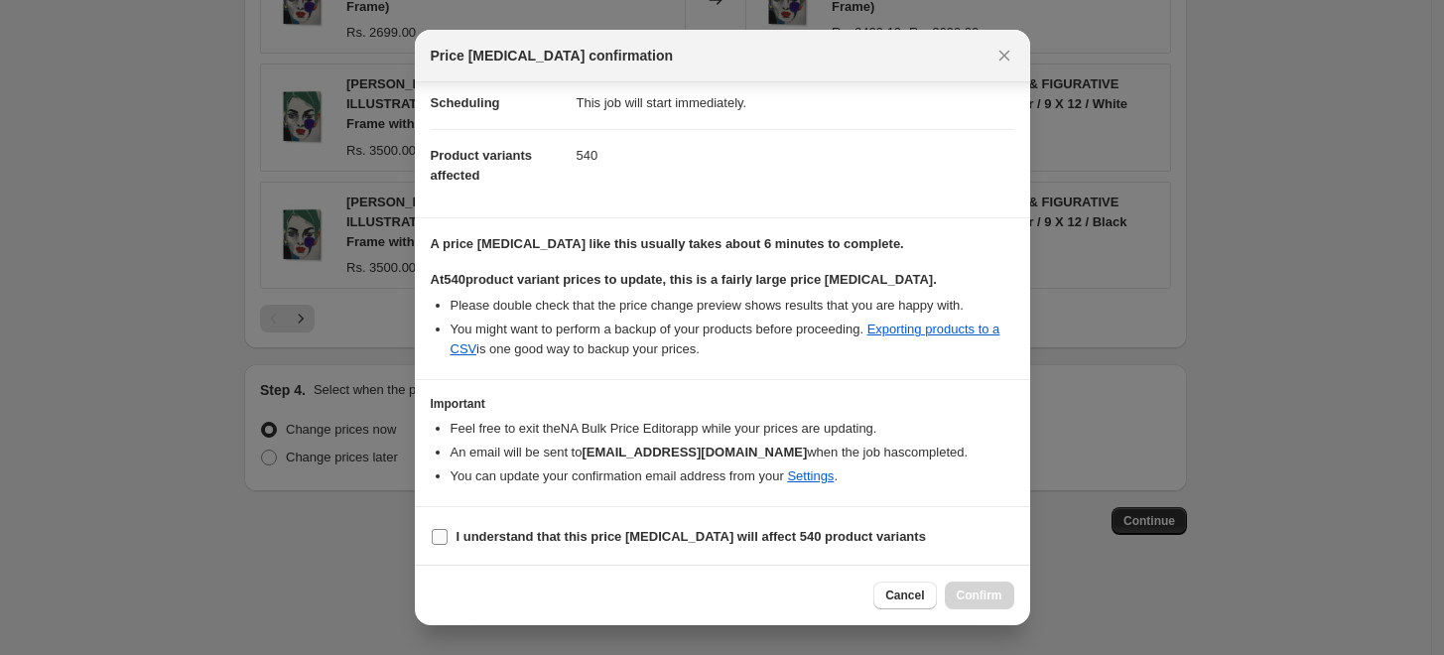
click at [445, 537] on input "I understand that this price change job will affect 540 product variants" at bounding box center [440, 537] width 16 height 16
checkbox input "true"
click at [989, 596] on span "Confirm" at bounding box center [980, 596] width 46 height 16
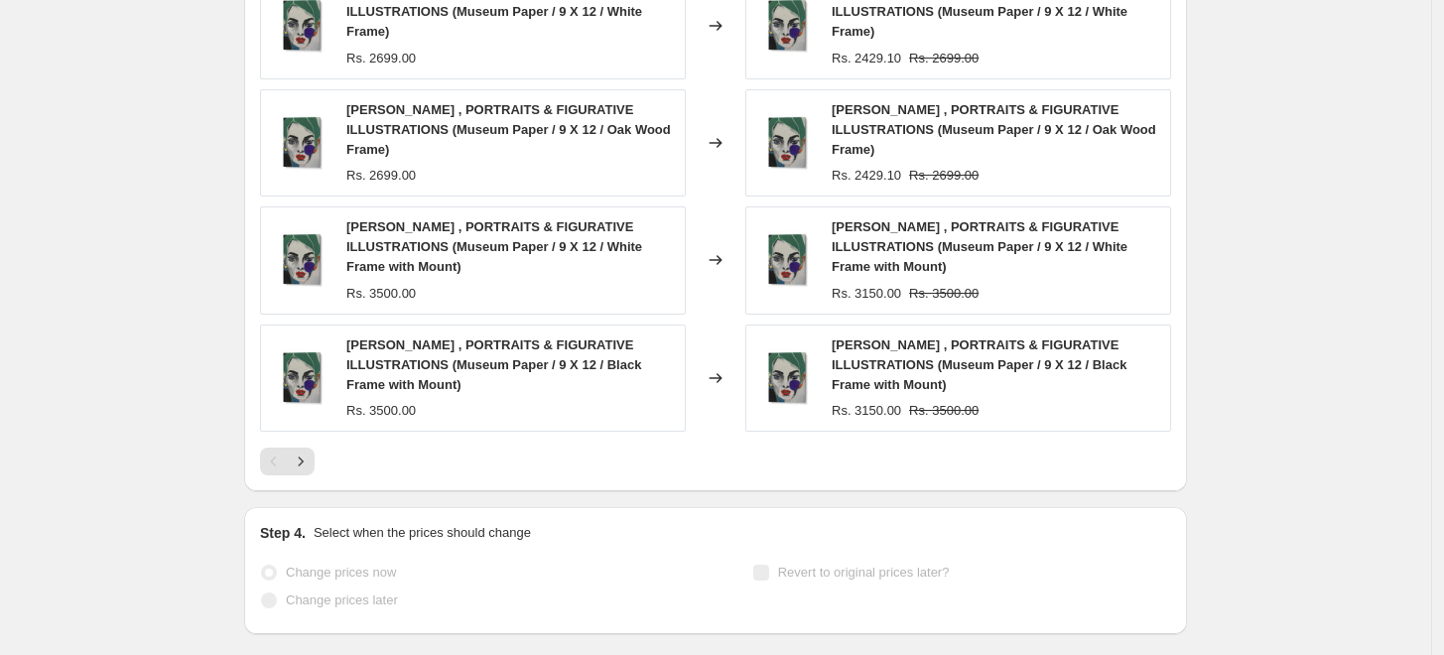
select select "percentage"
select select "collection"
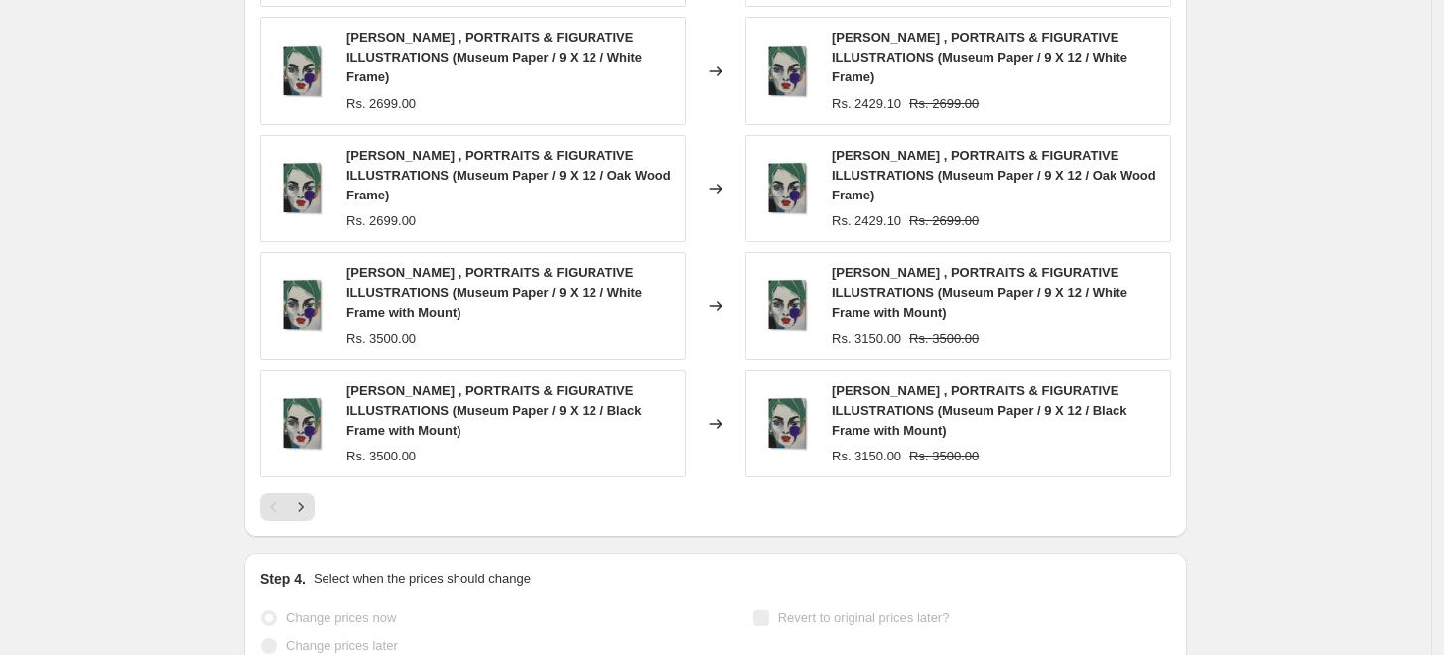
scroll to position [0, 0]
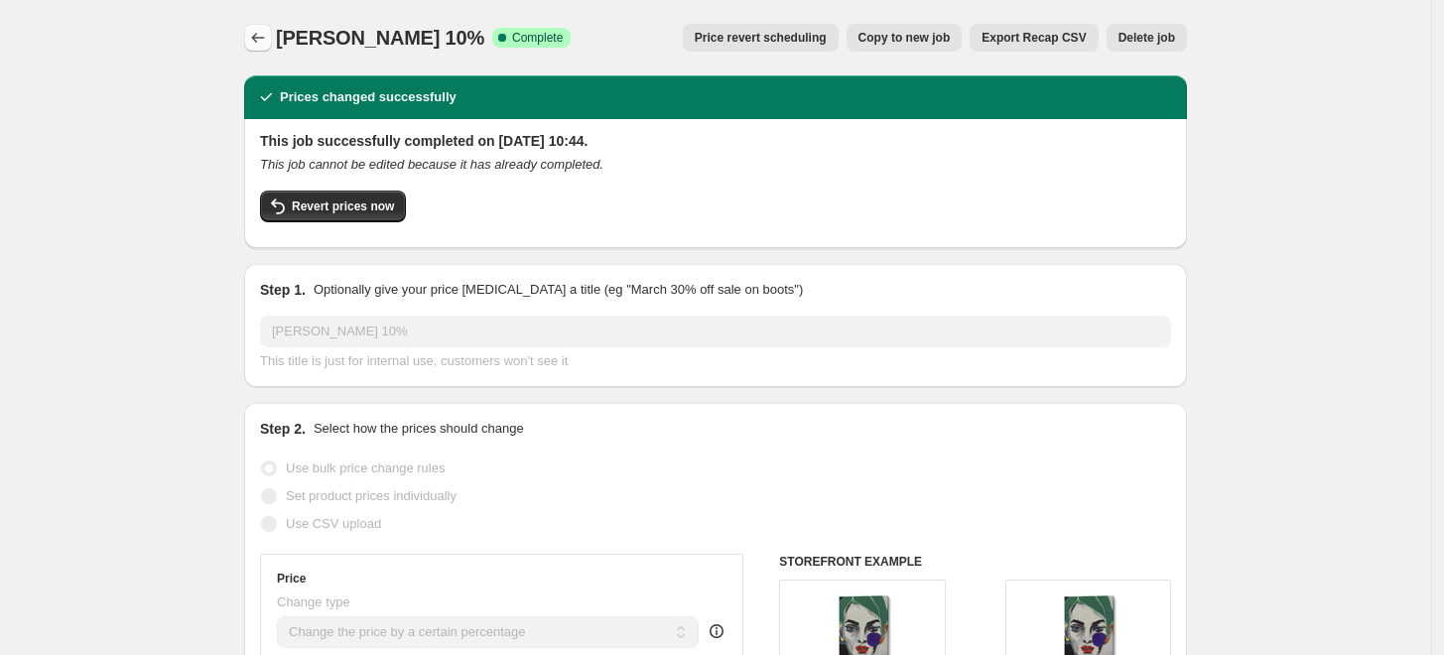
click at [261, 32] on icon "Price change jobs" at bounding box center [258, 38] width 20 height 20
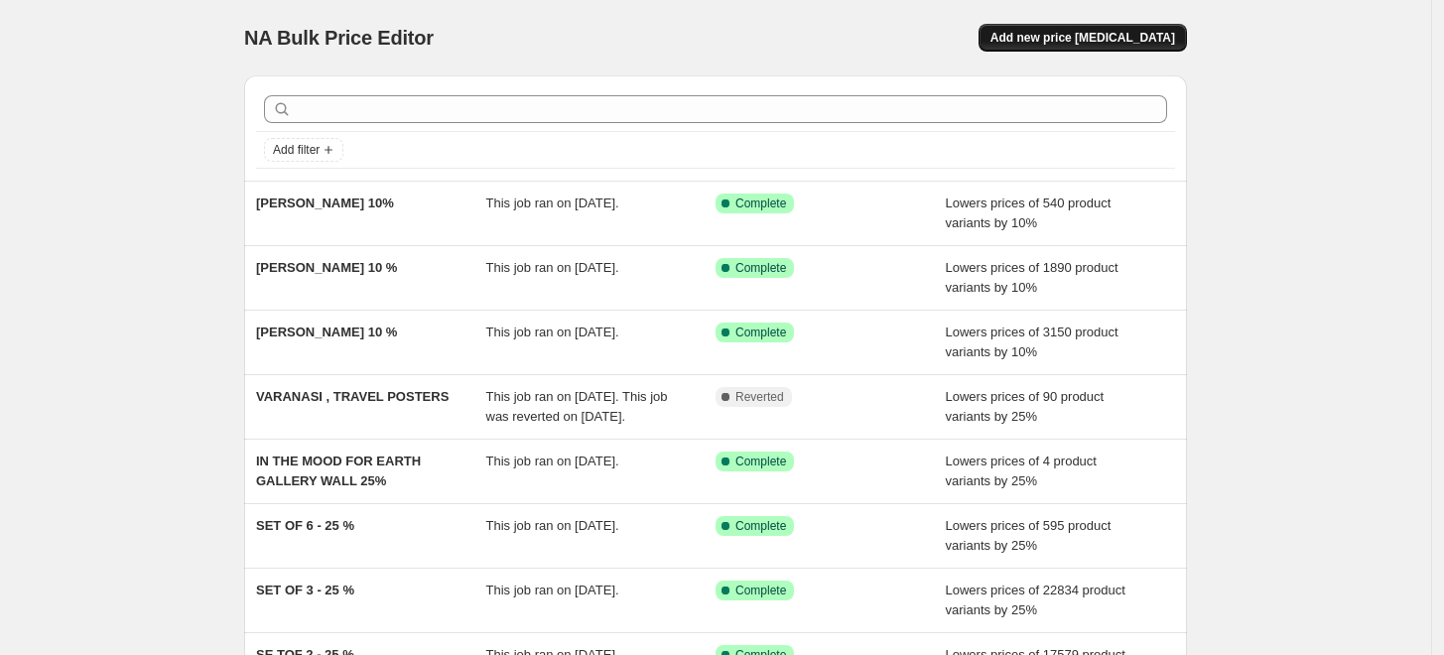
click at [1164, 32] on span "Add new price [MEDICAL_DATA]" at bounding box center [1083, 38] width 185 height 16
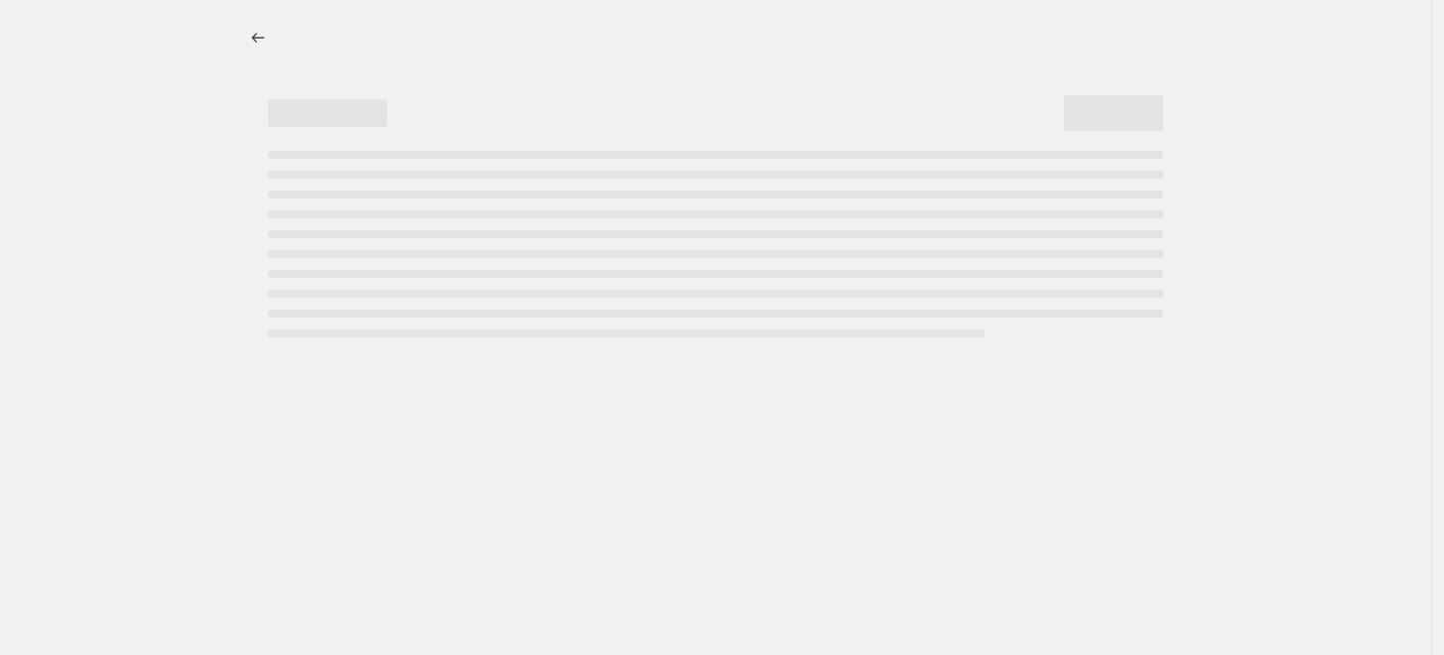
select select "percentage"
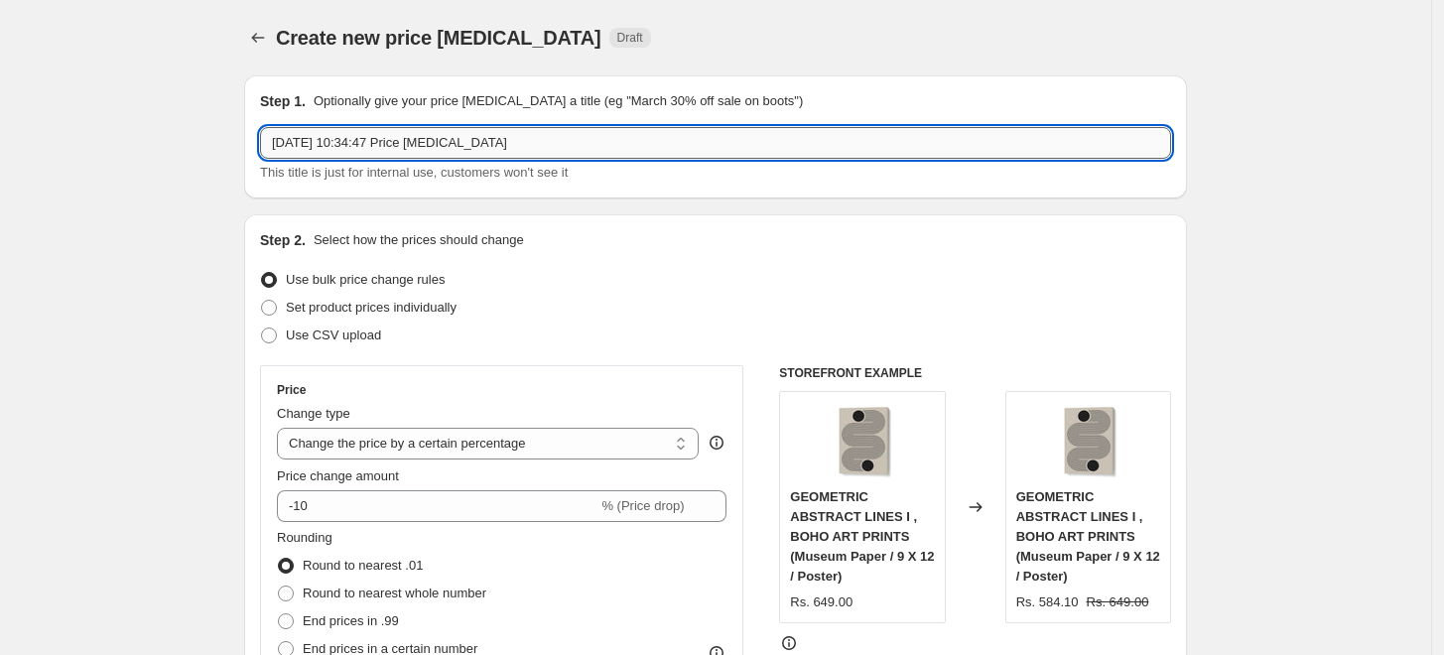
click at [691, 143] on input "3 Sept 2025, 10:34:47 Price change job" at bounding box center [715, 143] width 911 height 32
paste input "ANDI BELL"
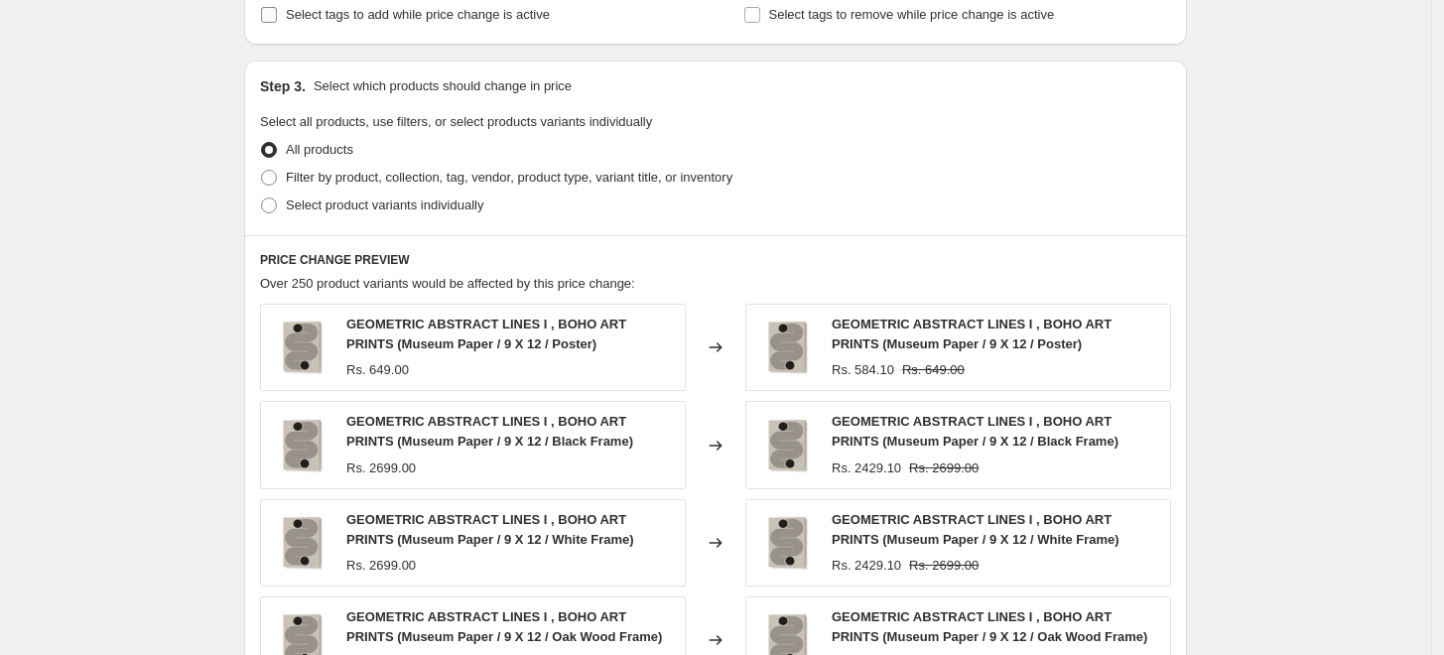
scroll to position [881, 0]
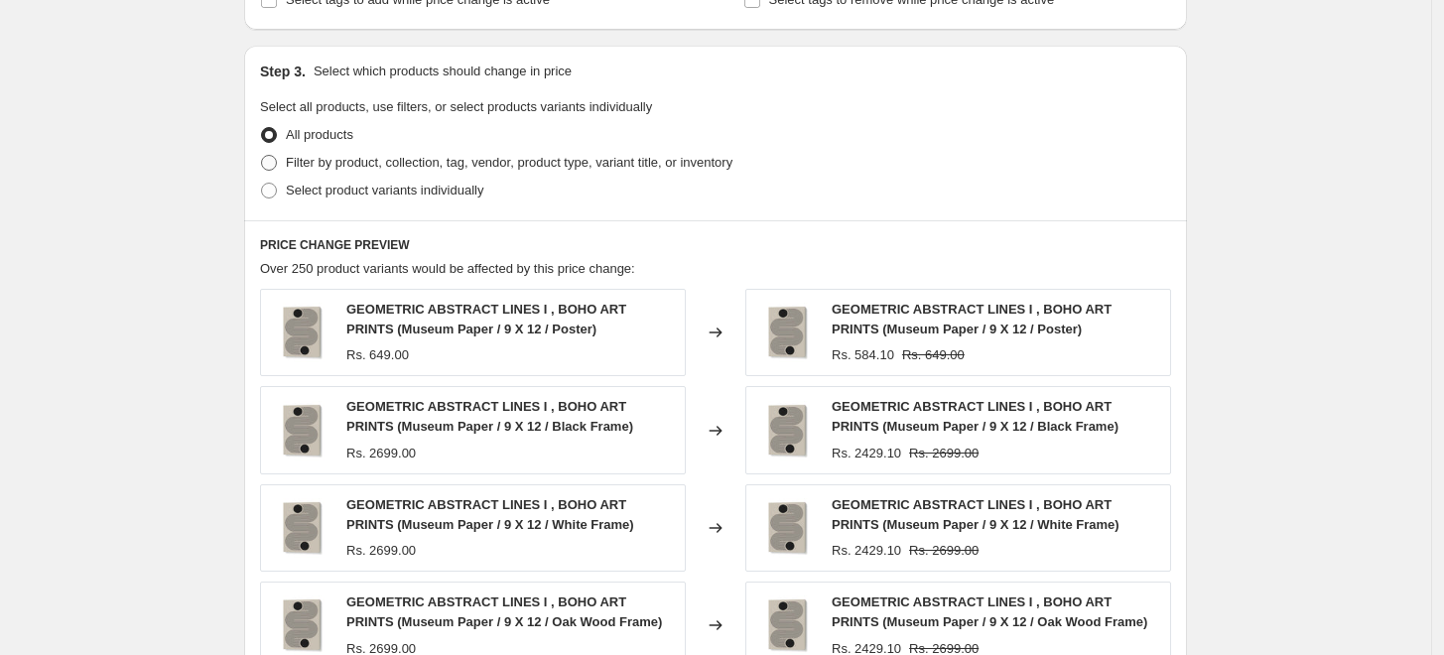
type input "ANDI BELL 10 %"
click at [439, 167] on span "Filter by product, collection, tag, vendor, product type, variant title, or inv…" at bounding box center [509, 162] width 447 height 15
click at [262, 156] on input "Filter by product, collection, tag, vendor, product type, variant title, or inv…" at bounding box center [261, 155] width 1 height 1
radio input "true"
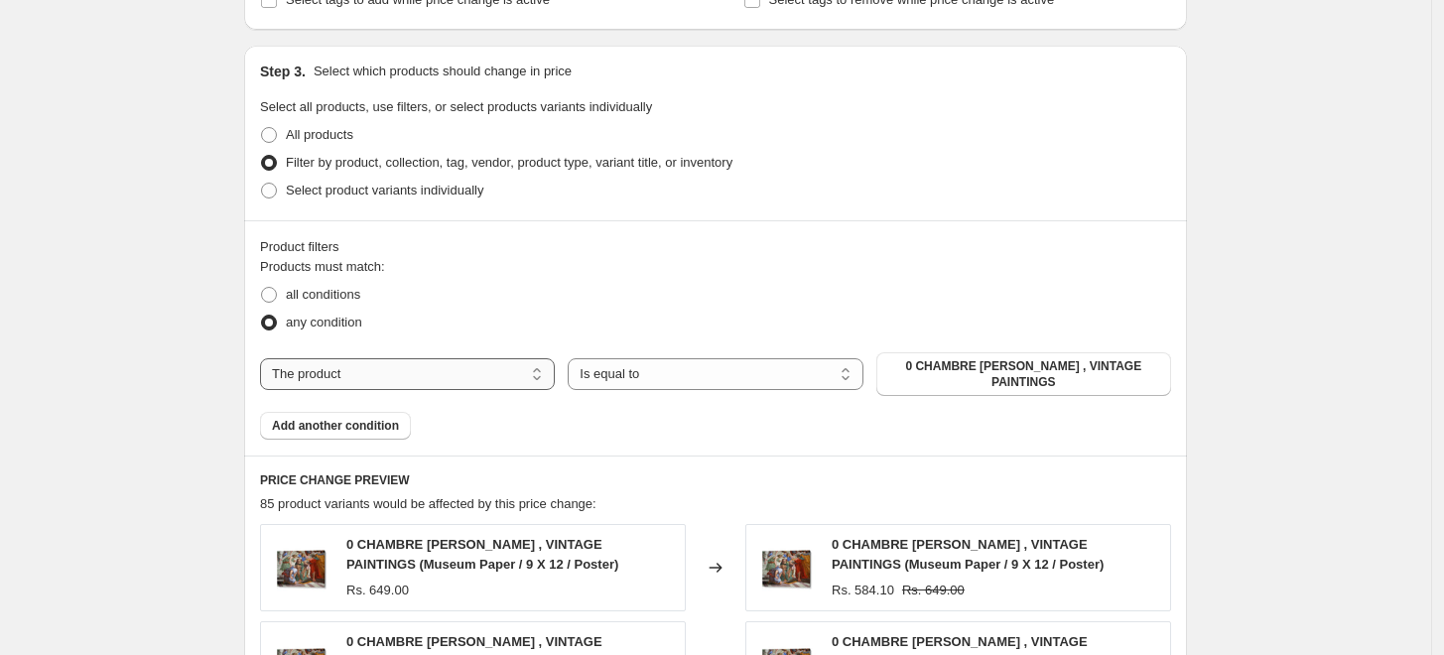
click at [487, 366] on select "The product The product's collection The product's tag The product's vendor The…" at bounding box center [407, 374] width 295 height 32
select select "collection"
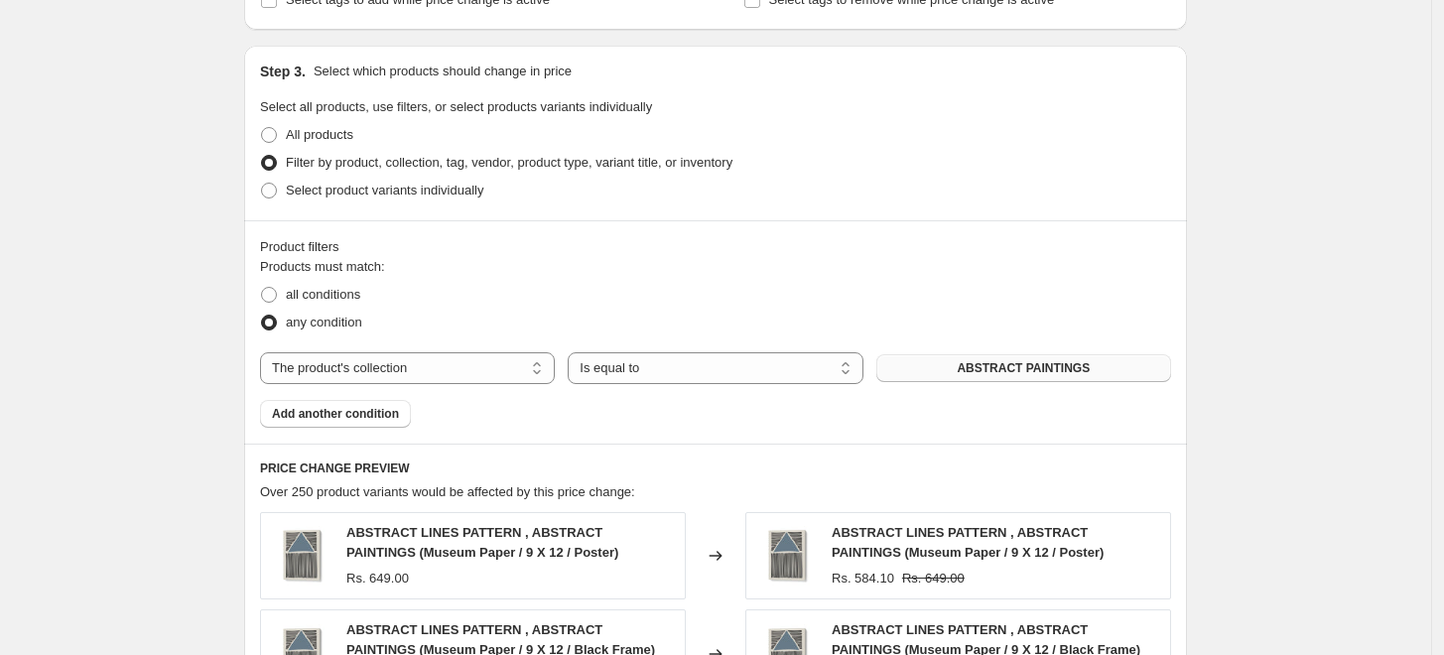
click at [1065, 370] on span "ABSTRACT PAINTINGS" at bounding box center [1023, 368] width 133 height 16
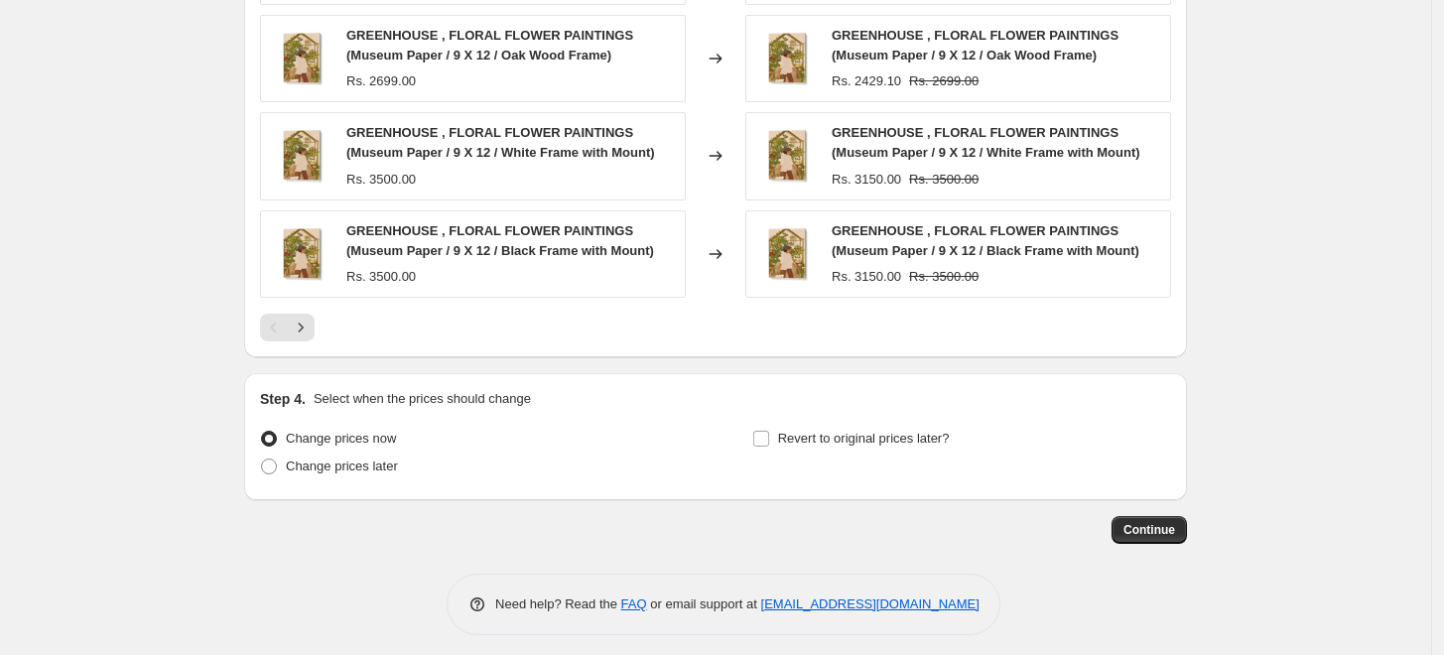
scroll to position [1583, 0]
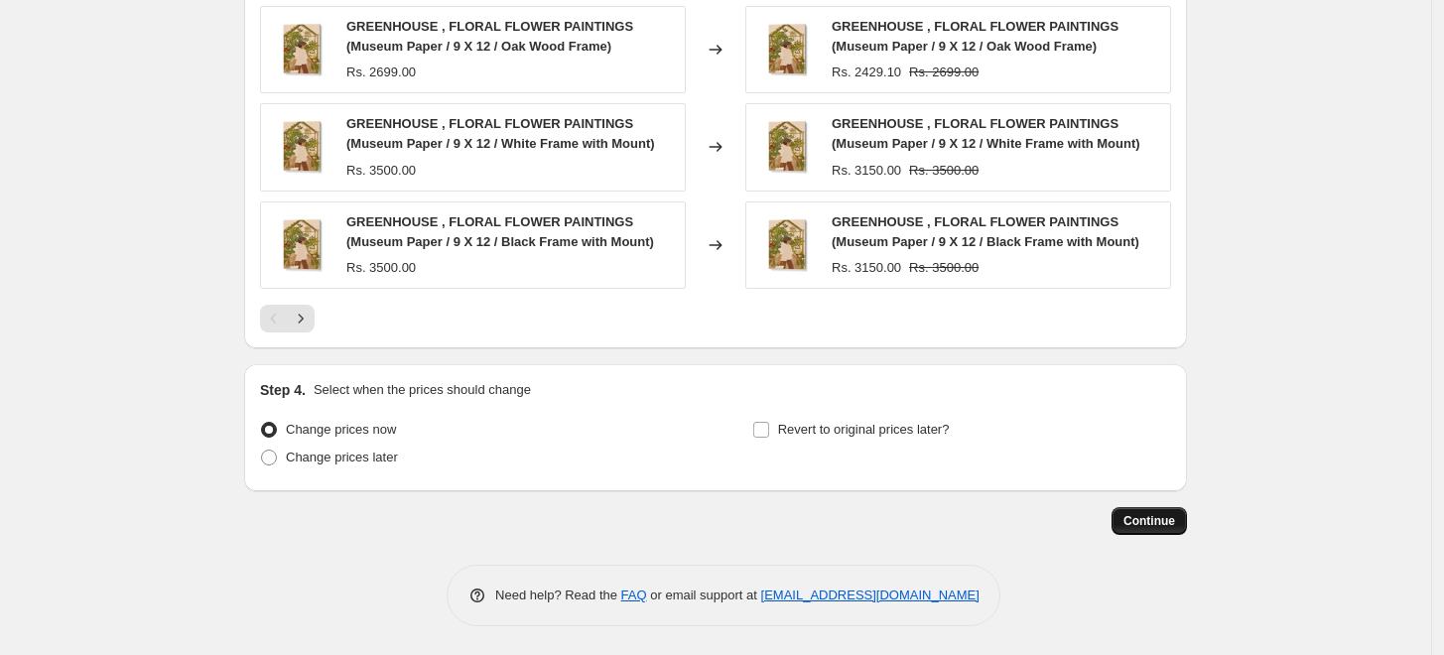
click at [1148, 524] on span "Continue" at bounding box center [1150, 521] width 52 height 16
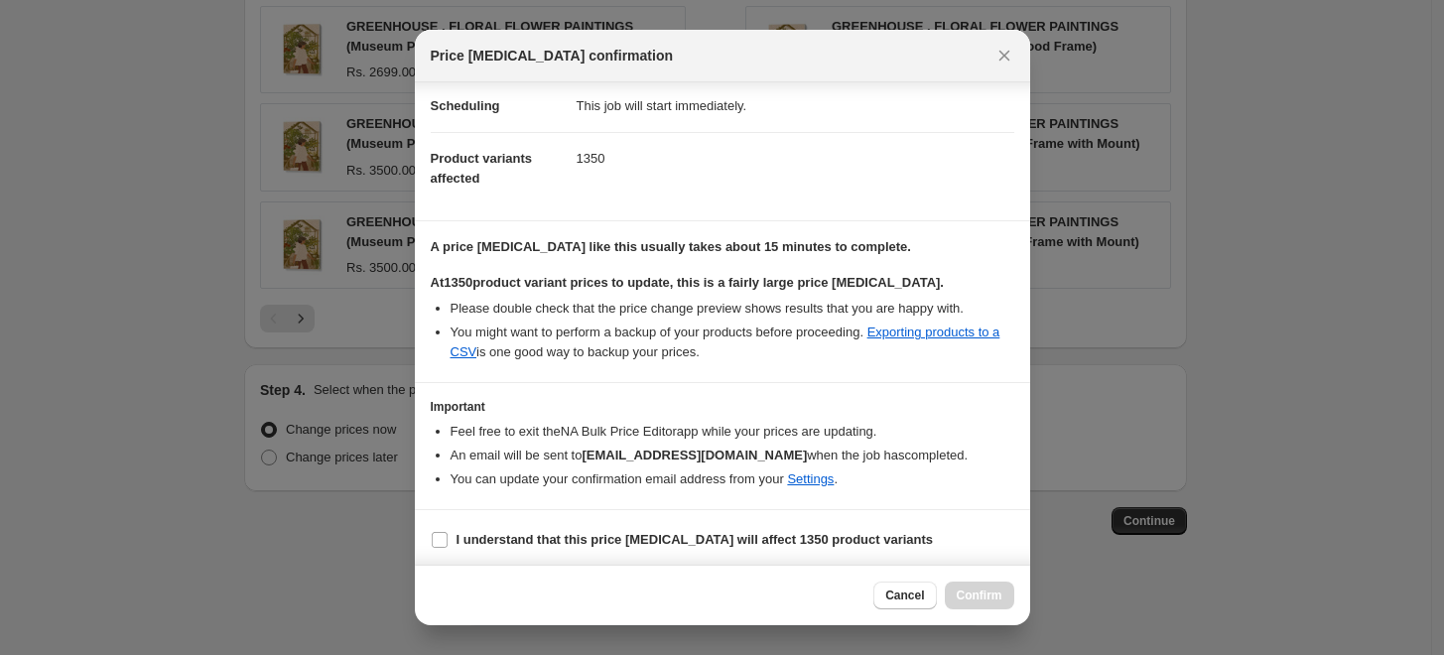
scroll to position [166, 0]
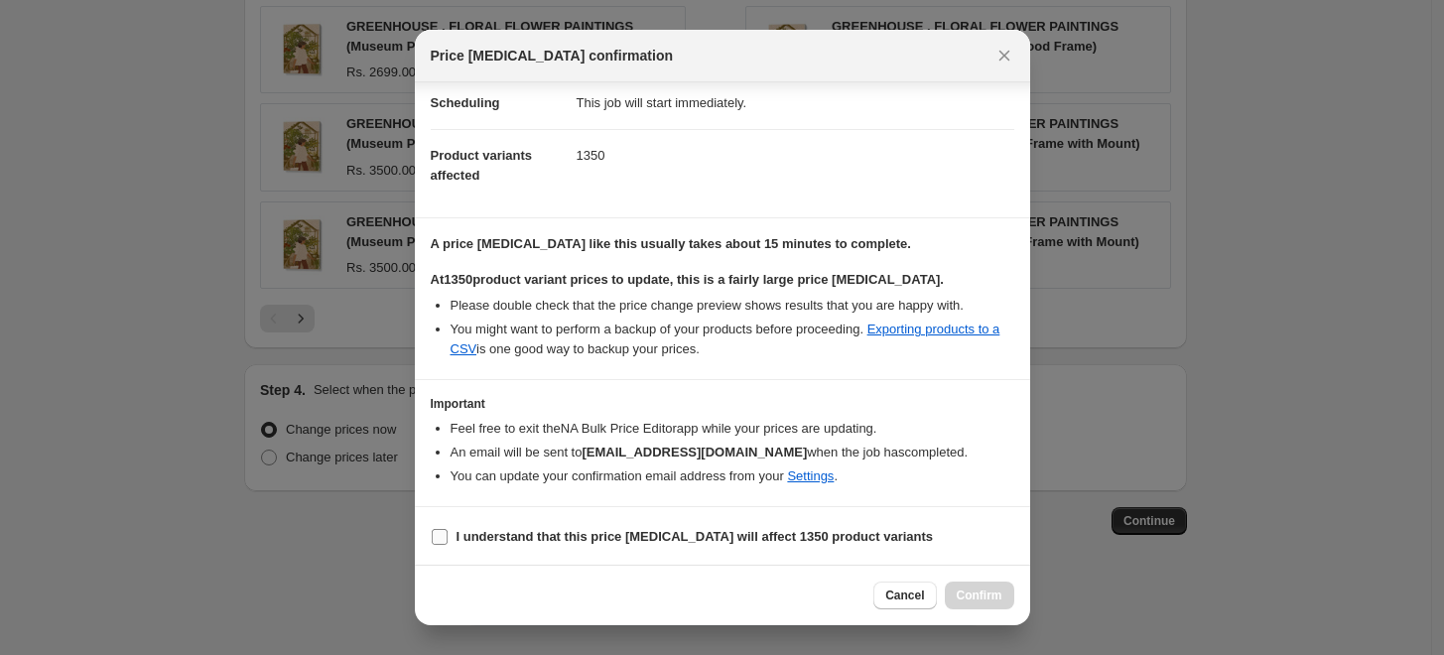
click at [435, 541] on input "I understand that this price change job will affect 1350 product variants" at bounding box center [440, 537] width 16 height 16
checkbox input "true"
click at [998, 606] on button "Confirm" at bounding box center [979, 596] width 69 height 28
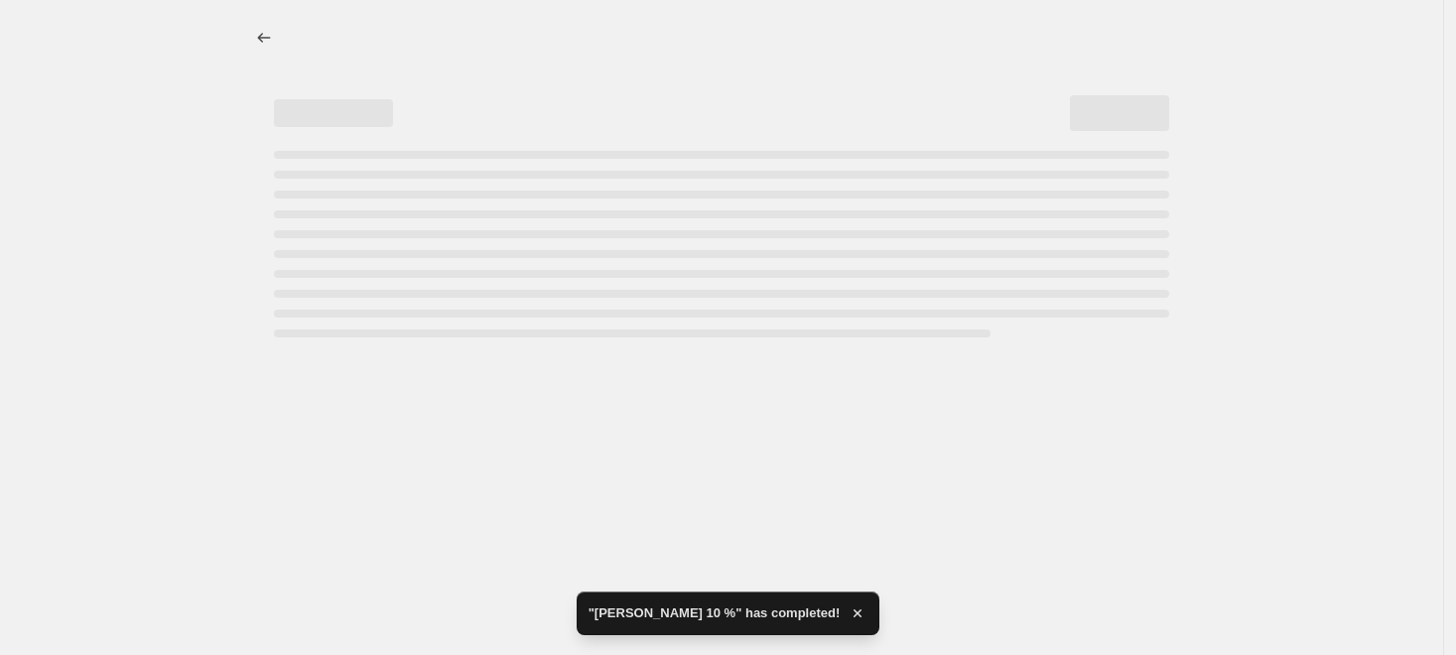
select select "percentage"
select select "collection"
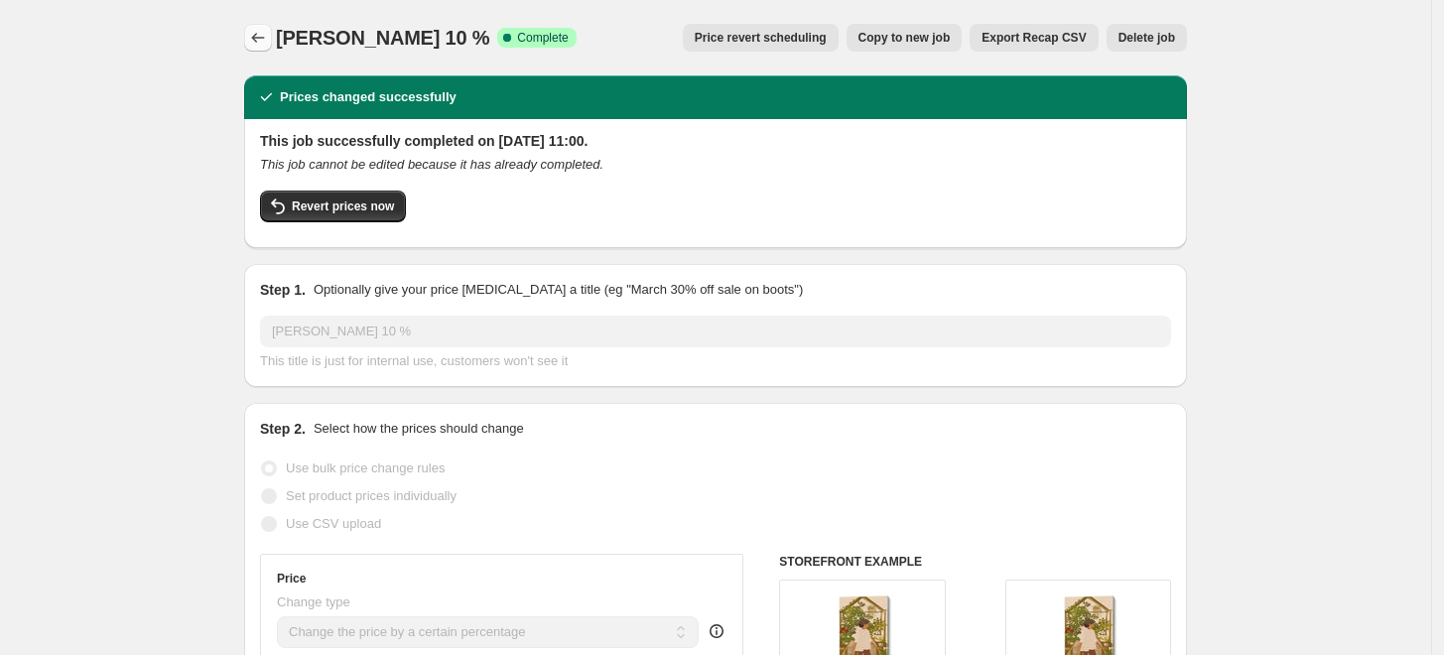
click at [265, 38] on icon "Price change jobs" at bounding box center [258, 38] width 20 height 20
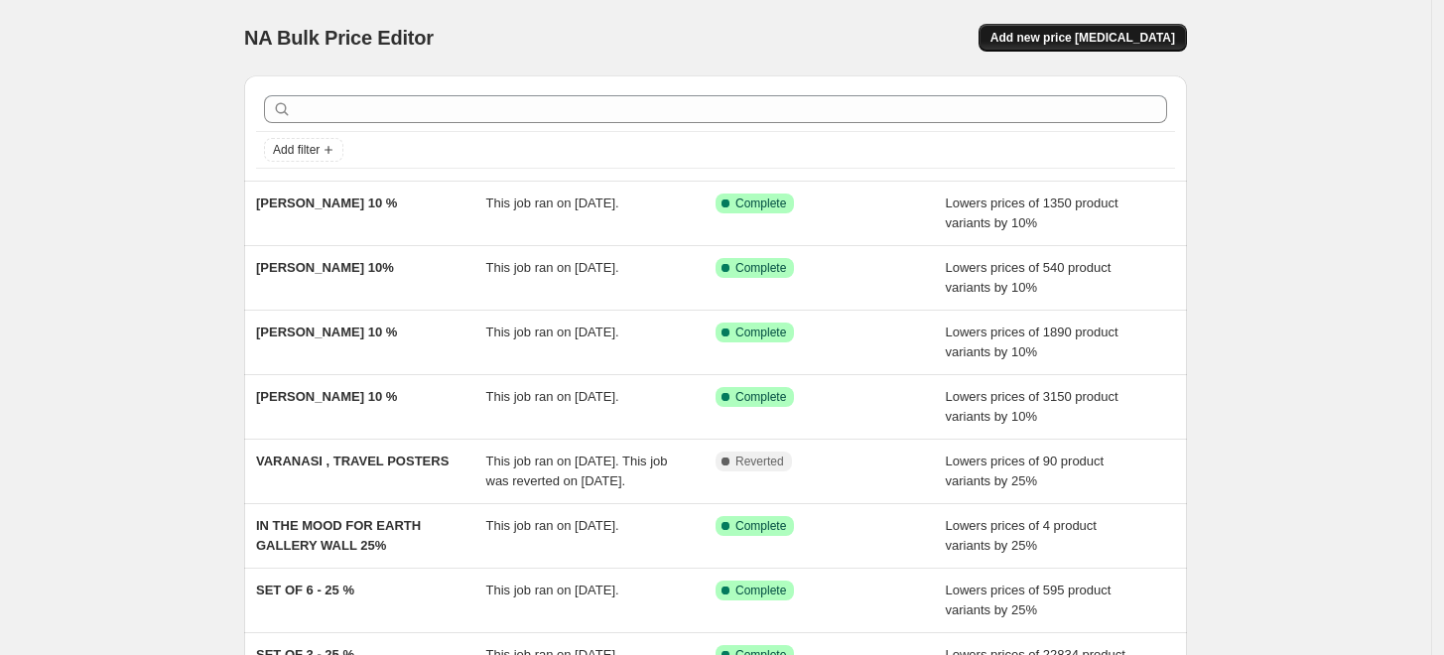
click at [1115, 38] on span "Add new price [MEDICAL_DATA]" at bounding box center [1083, 38] width 185 height 16
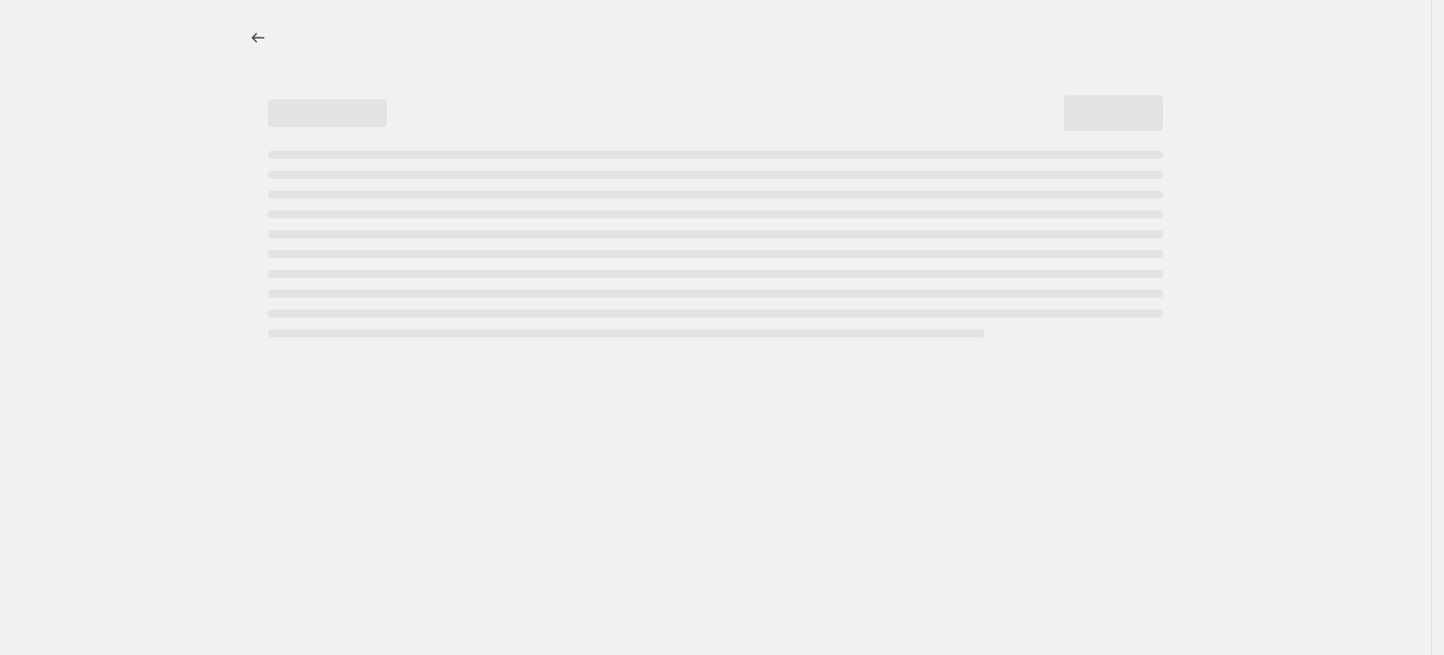
select select "percentage"
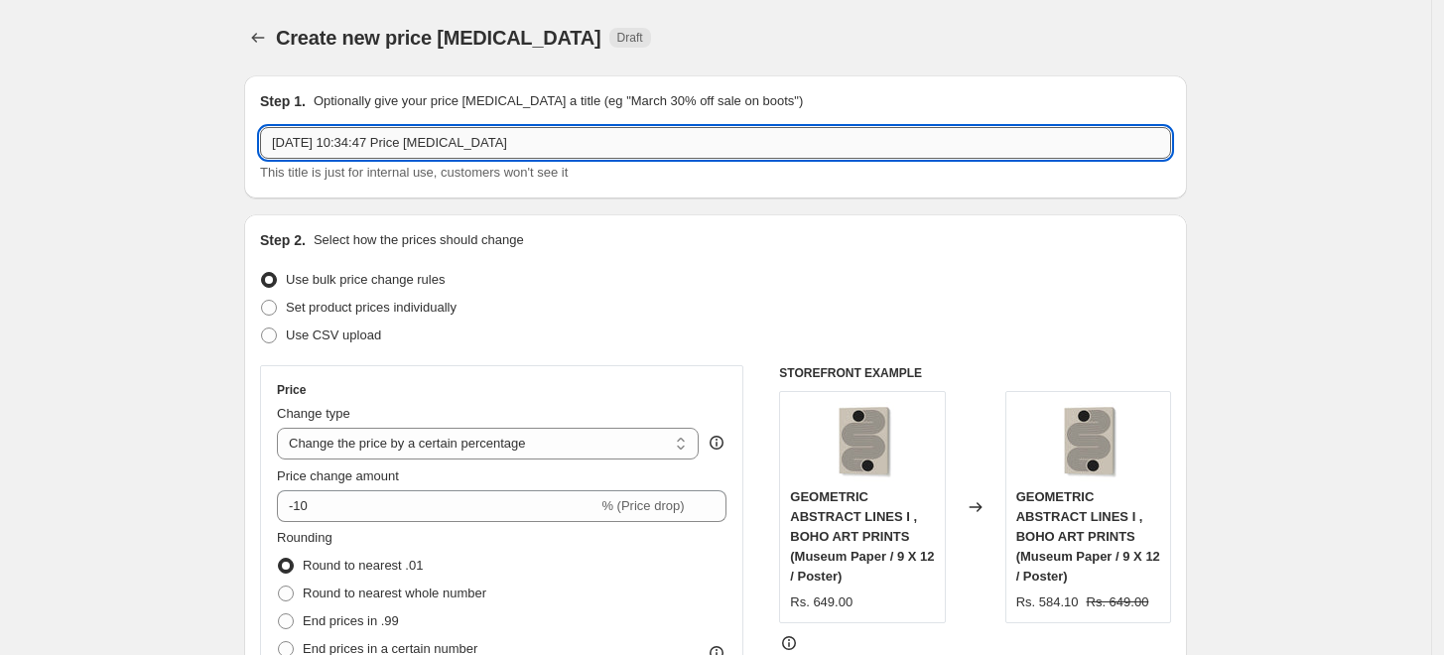
click at [638, 146] on input "3 Sept 2025, 10:34:47 Price change job" at bounding box center [715, 143] width 911 height 32
paste input "ANIA ZWARA"
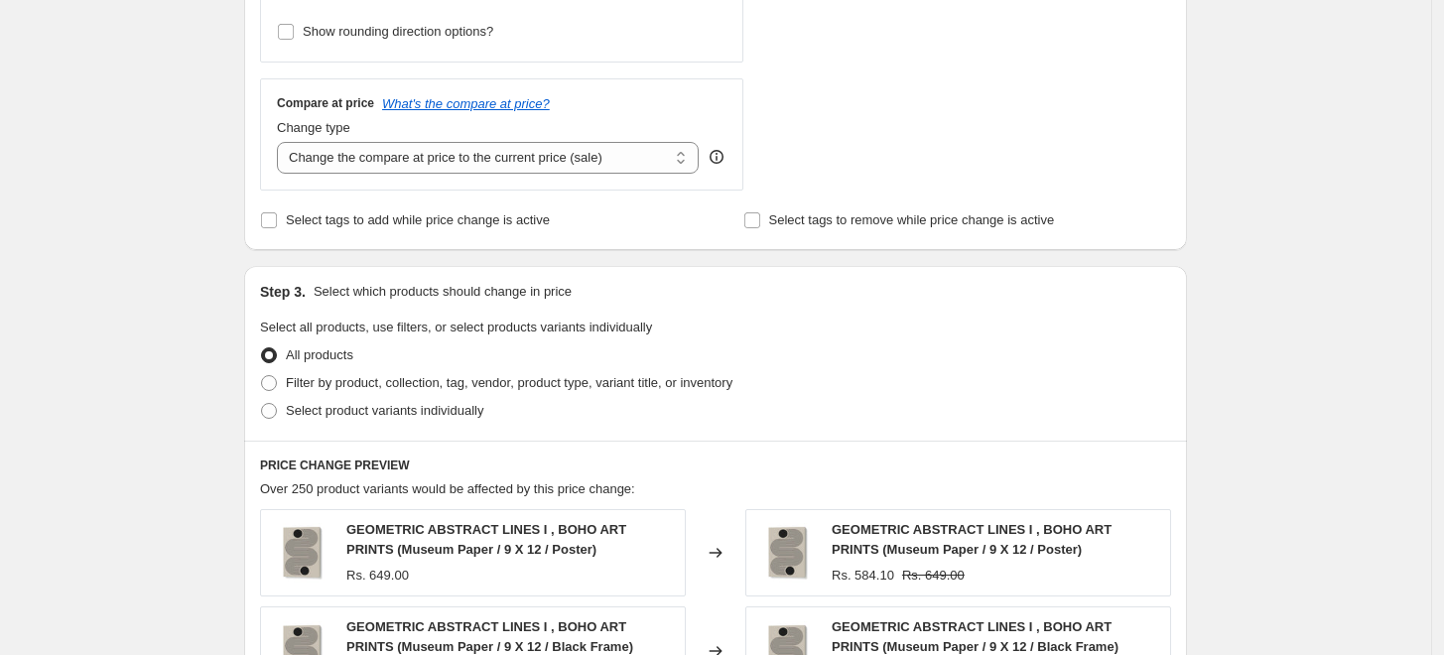
scroll to position [771, 0]
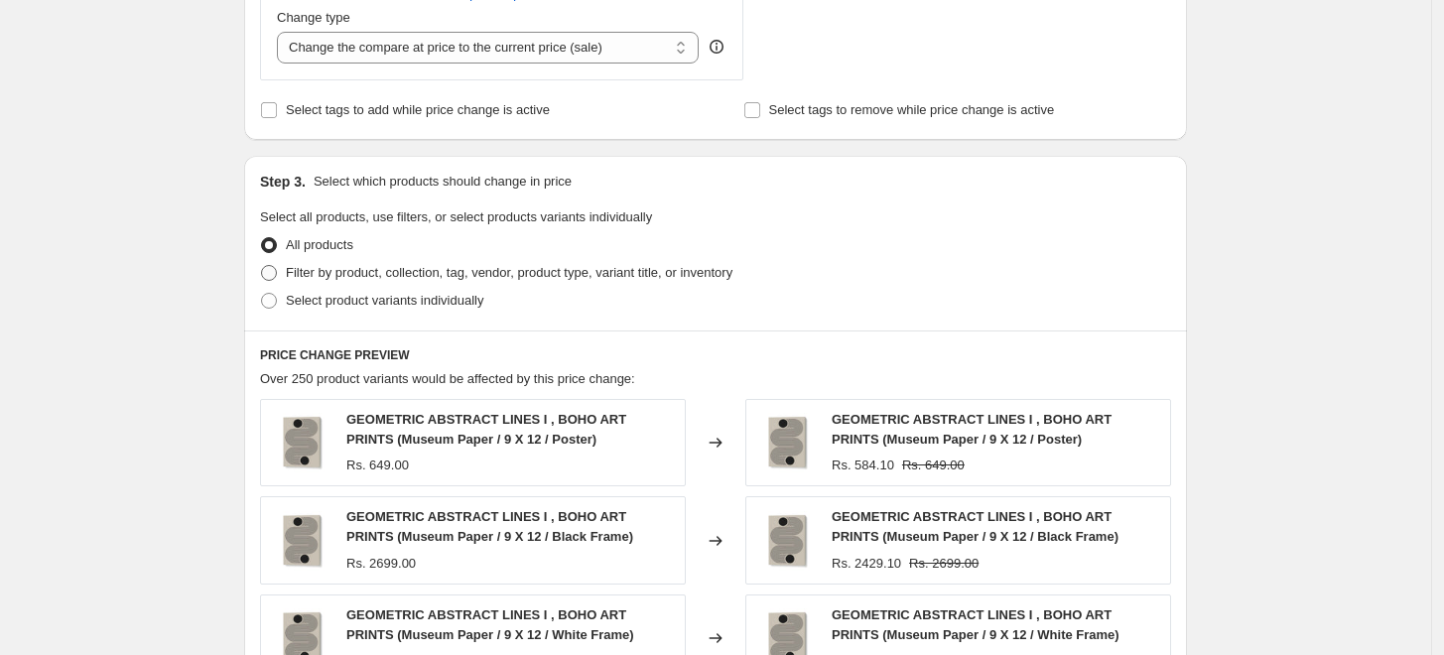
type input "ANIA ZWARA 10%"
click at [478, 274] on span "Filter by product, collection, tag, vendor, product type, variant title, or inv…" at bounding box center [509, 272] width 447 height 15
click at [262, 266] on input "Filter by product, collection, tag, vendor, product type, variant title, or inv…" at bounding box center [261, 265] width 1 height 1
radio input "true"
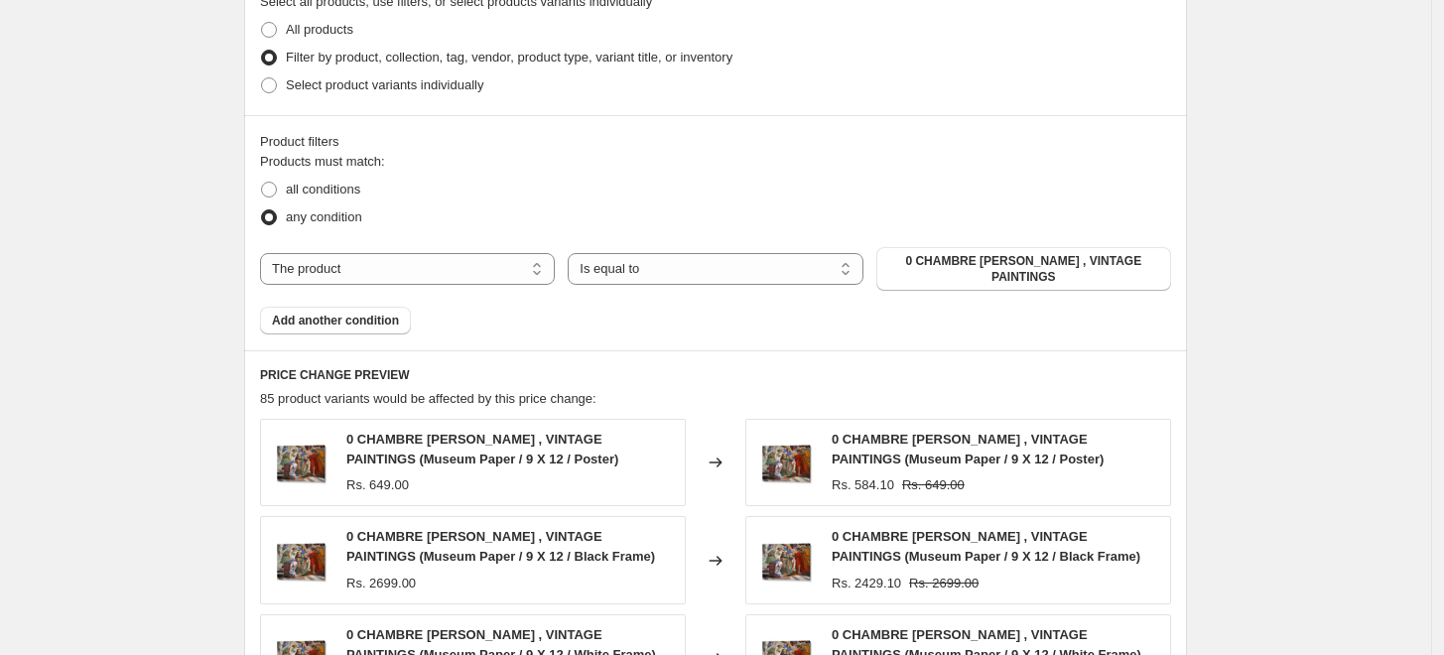
scroll to position [993, 0]
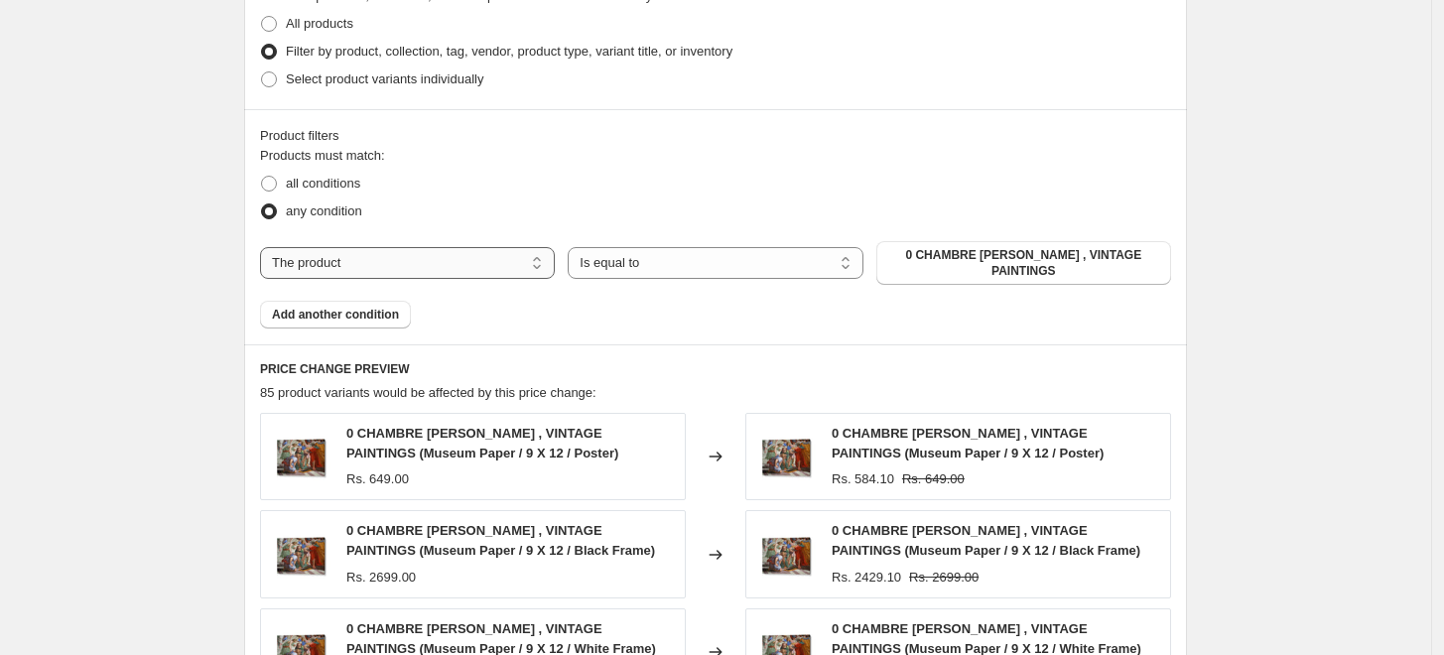
click at [528, 250] on select "The product The product's collection The product's tag The product's vendor The…" at bounding box center [407, 263] width 295 height 32
select select "collection"
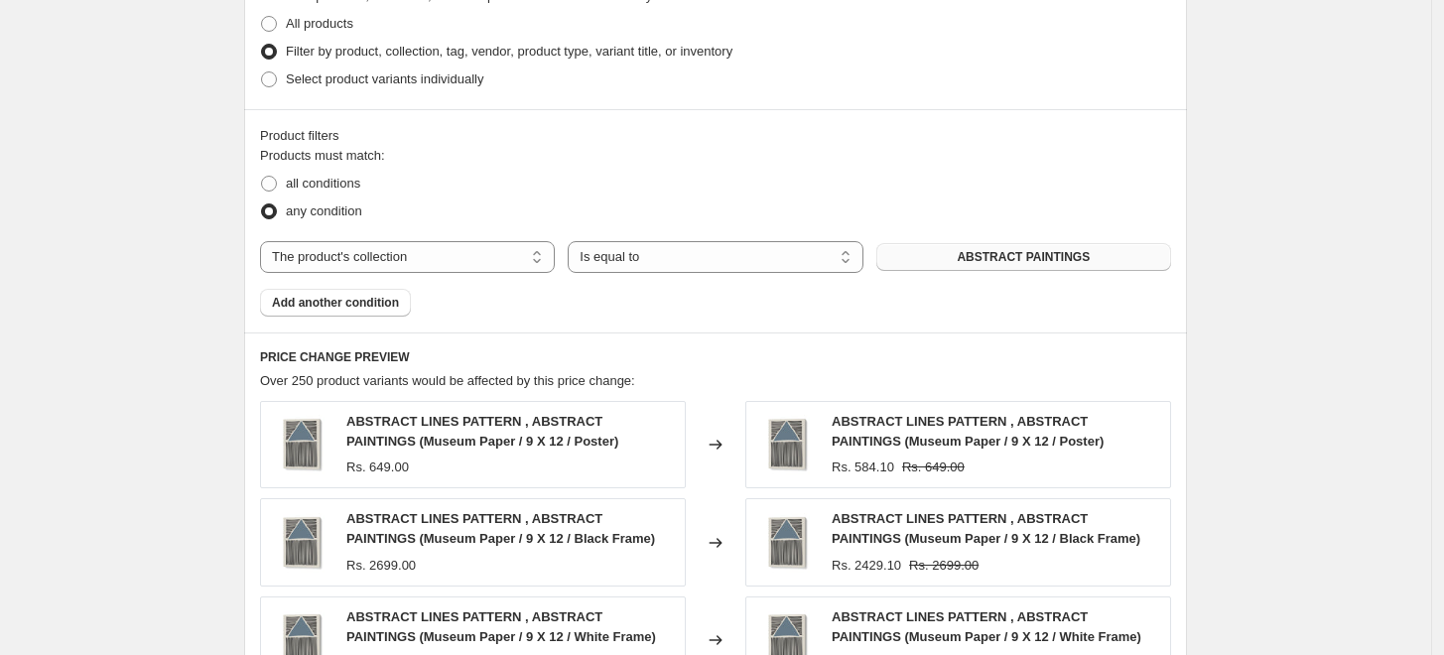
click at [985, 271] on button "ABSTRACT PAINTINGS" at bounding box center [1023, 257] width 295 height 28
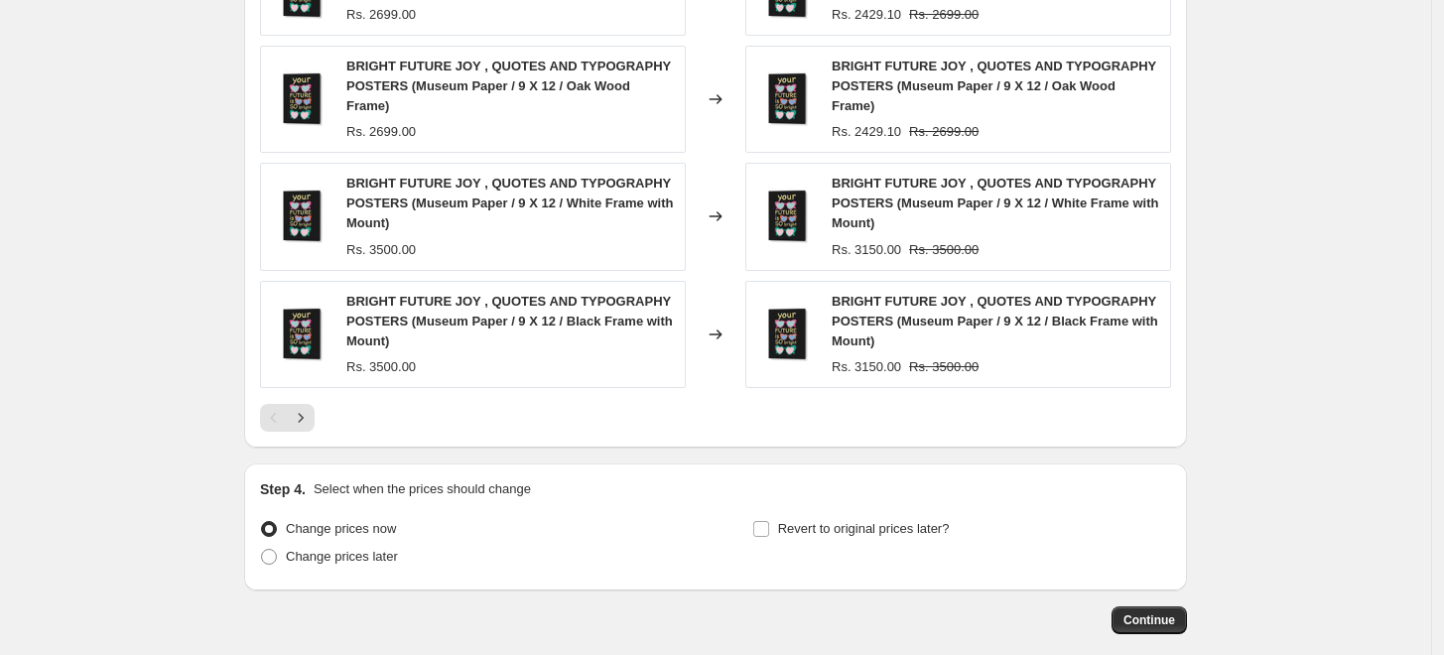
scroll to position [1623, 0]
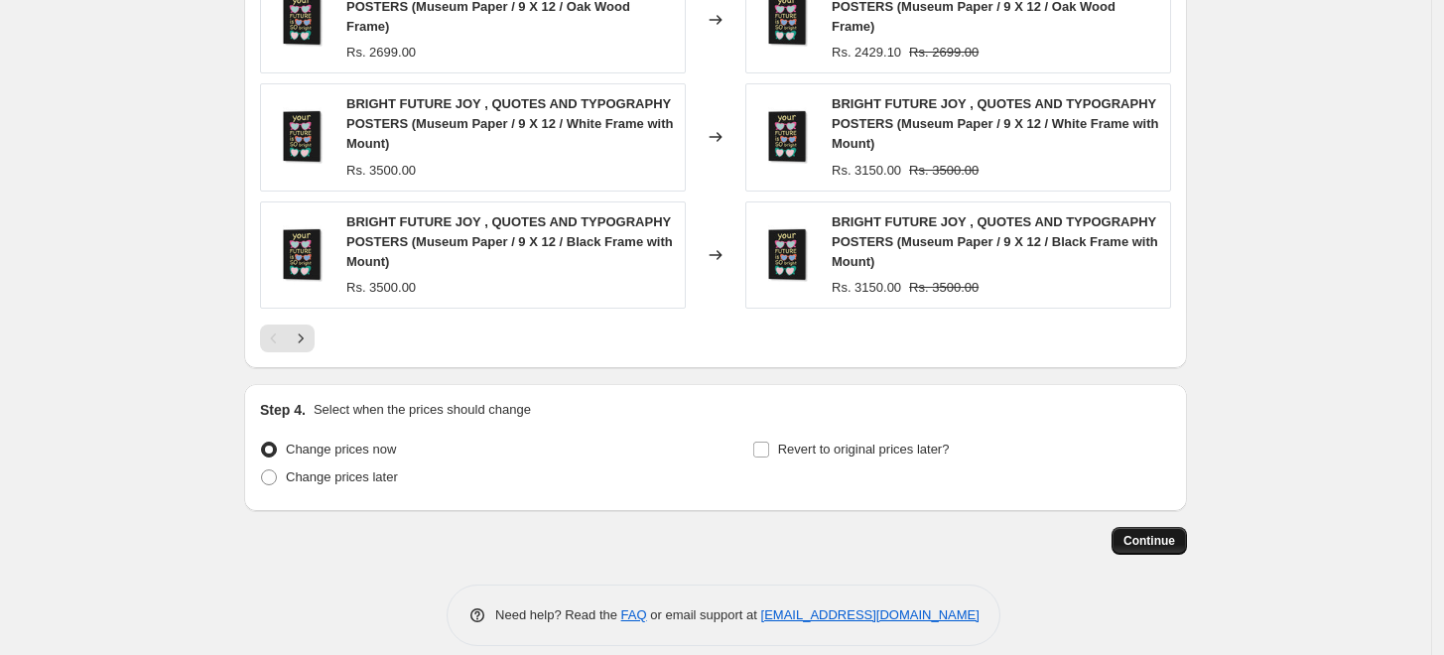
click at [1152, 533] on span "Continue" at bounding box center [1150, 541] width 52 height 16
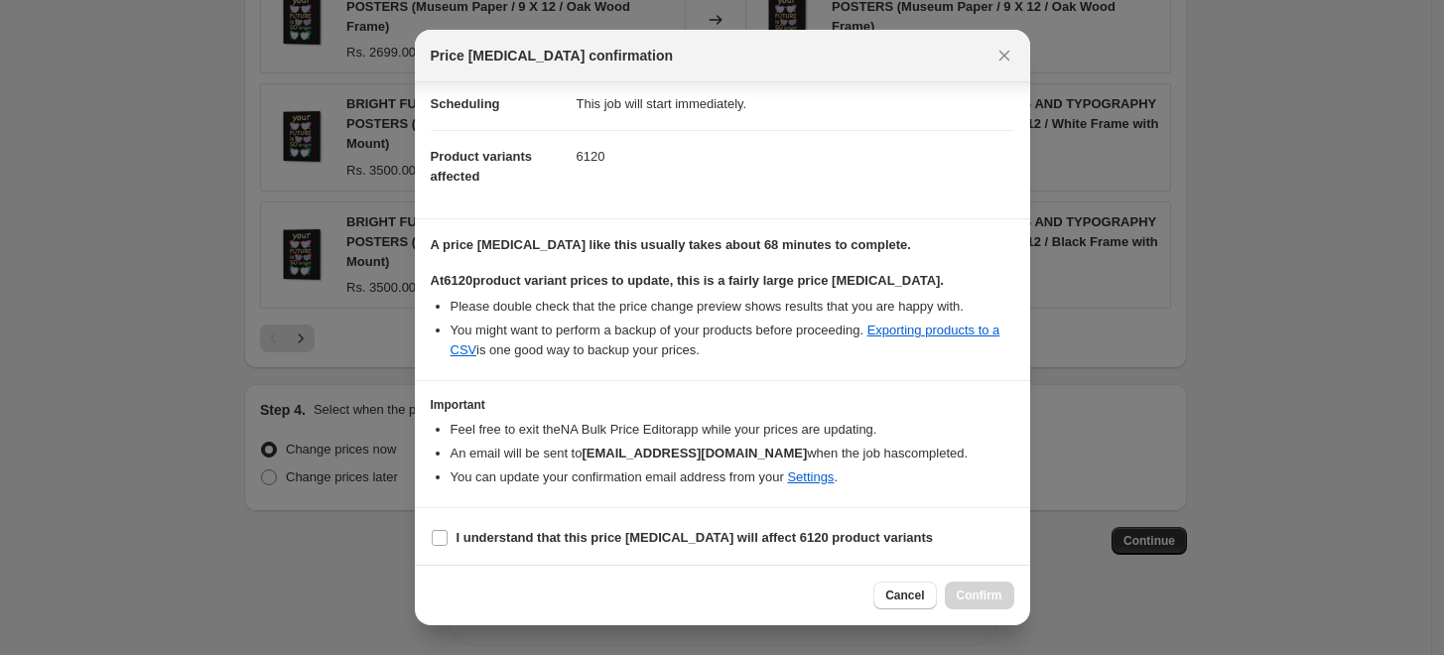
scroll to position [166, 0]
click at [436, 536] on input "I understand that this price change job will affect 6120 product variants" at bounding box center [440, 537] width 16 height 16
checkbox input "true"
click at [977, 602] on span "Confirm" at bounding box center [980, 596] width 46 height 16
